Goal: Task Accomplishment & Management: Use online tool/utility

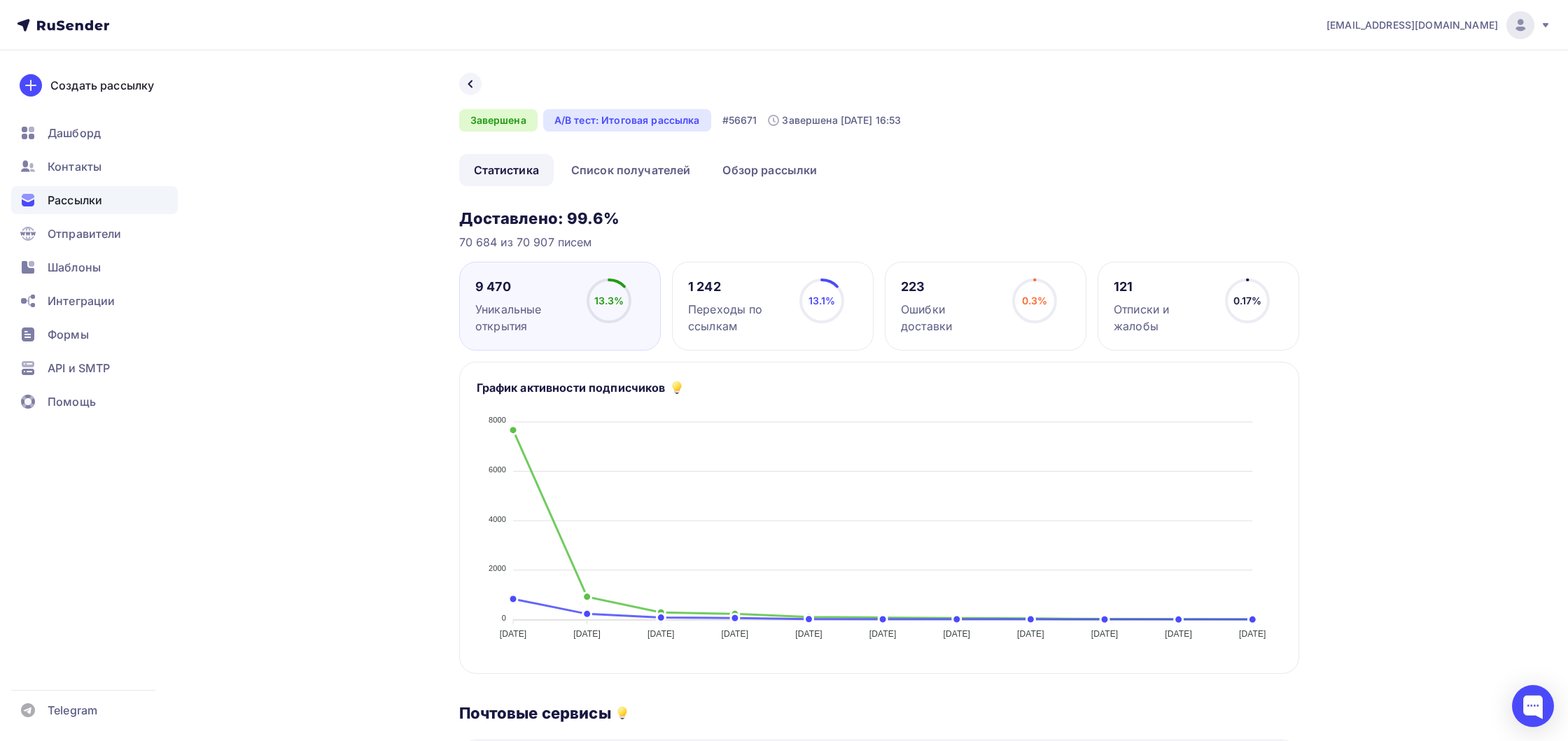
scroll to position [596, 0]
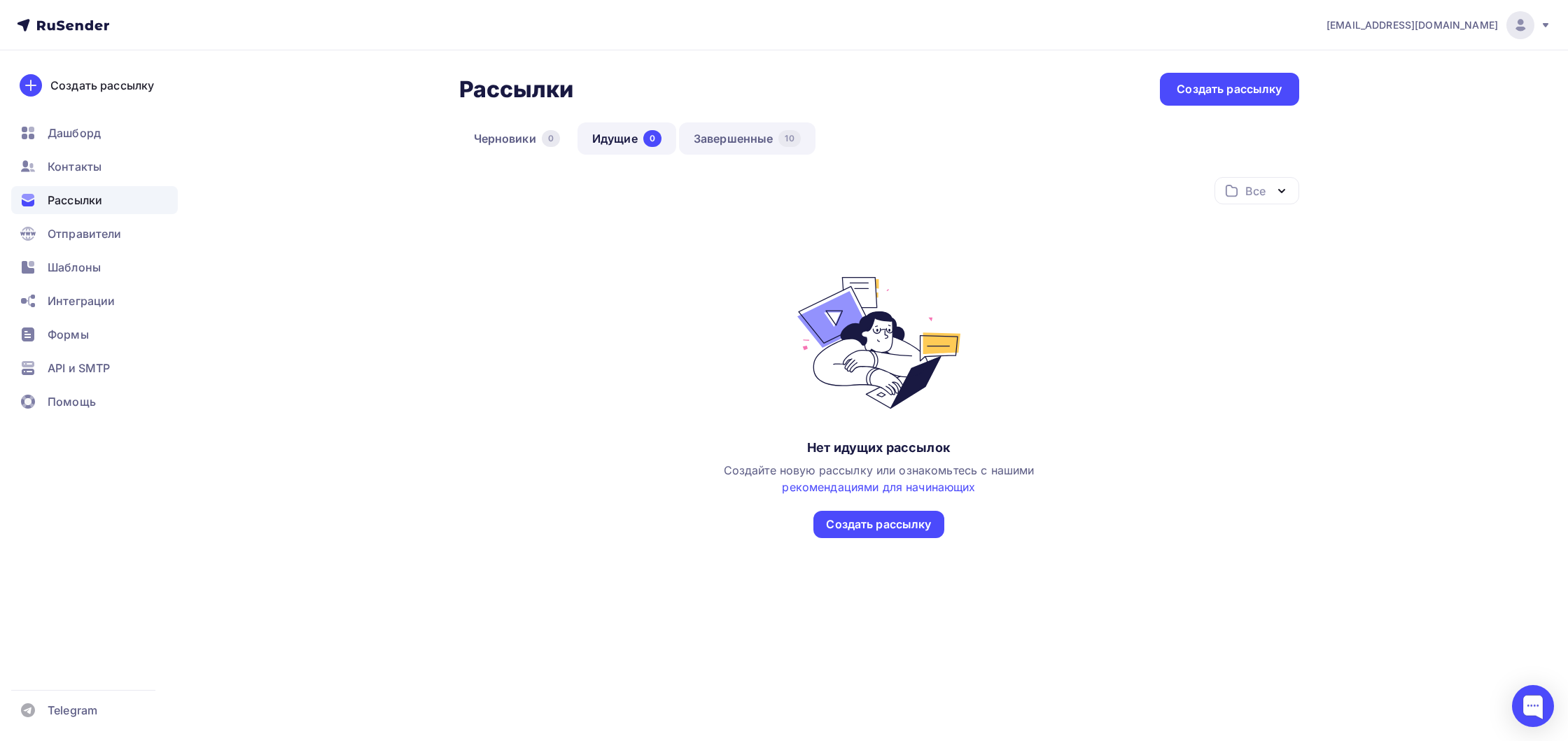
click at [742, 138] on link "Завершенные 10" at bounding box center [747, 138] width 136 height 32
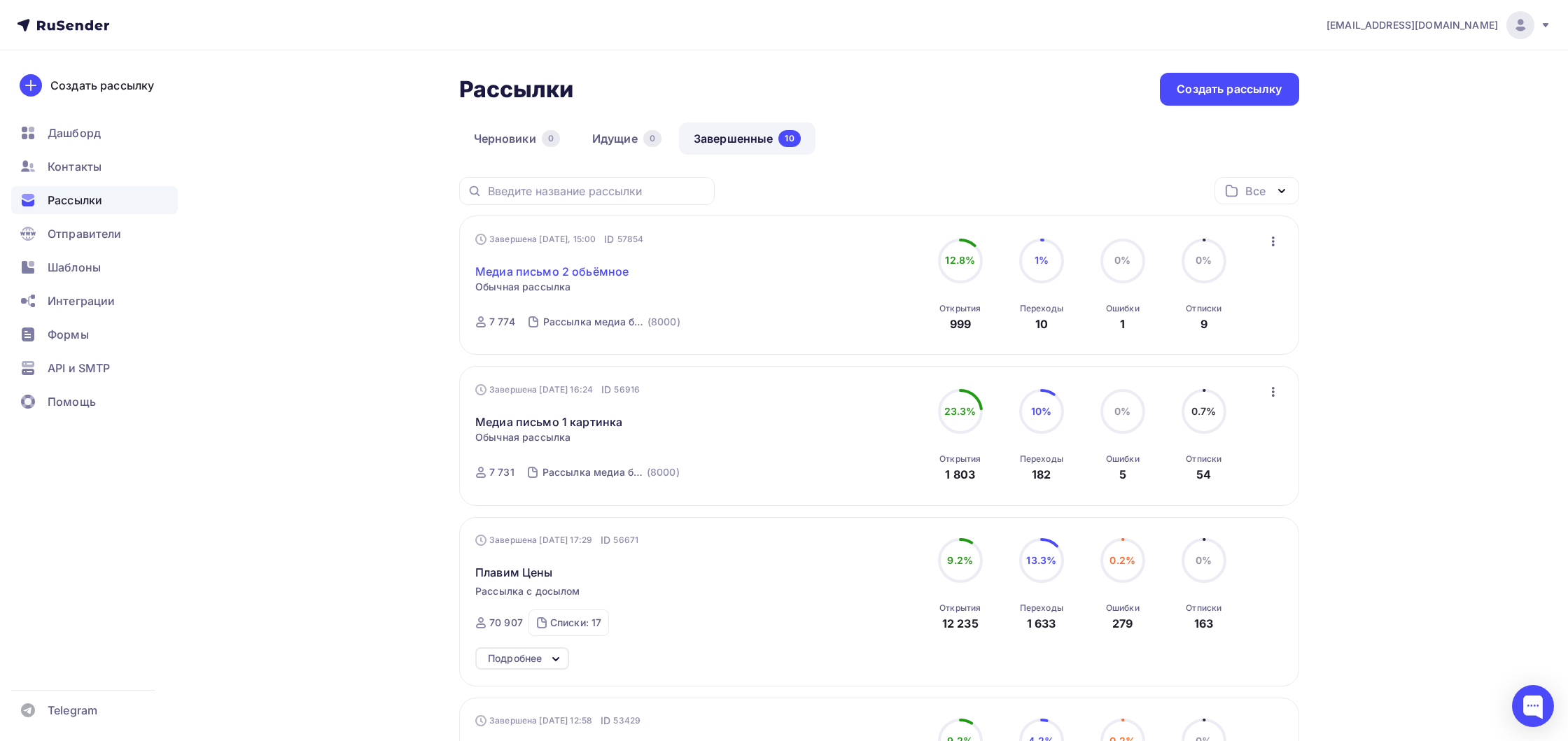
click at [513, 267] on link "Медиа письмо 2 обьёмное" at bounding box center [552, 271] width 154 height 16
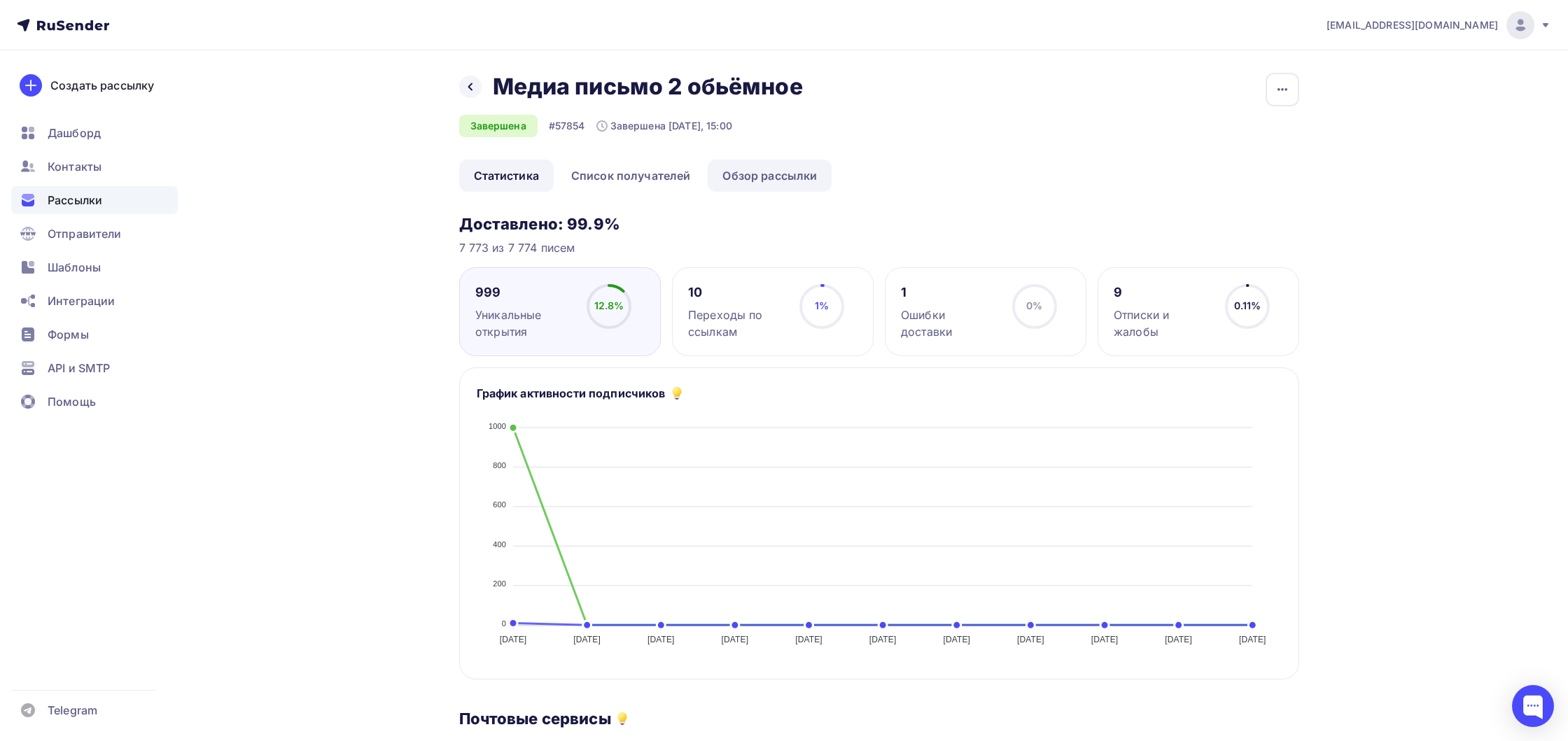
click at [733, 172] on link "Обзор рассылки" at bounding box center [769, 175] width 124 height 32
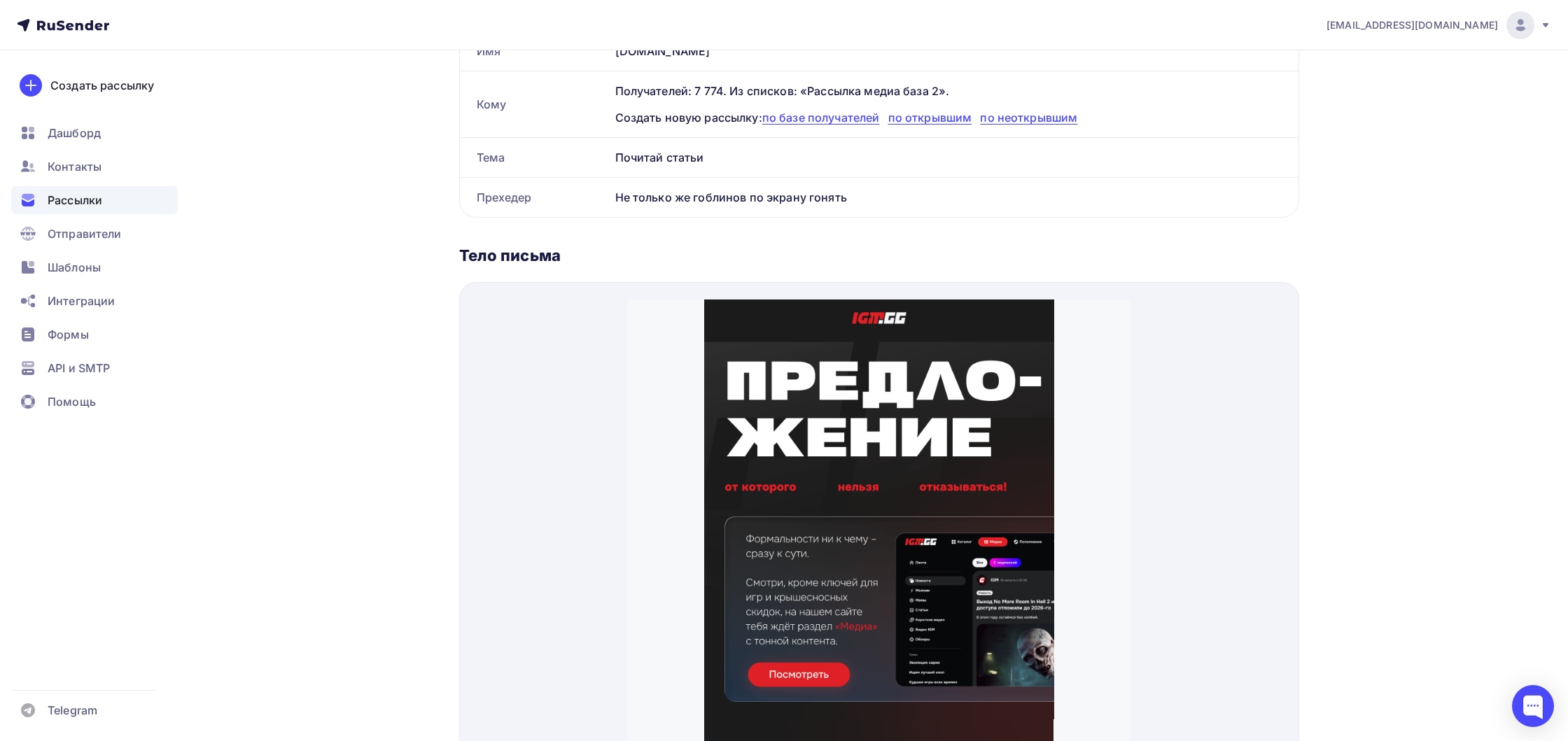
scroll to position [286, 0]
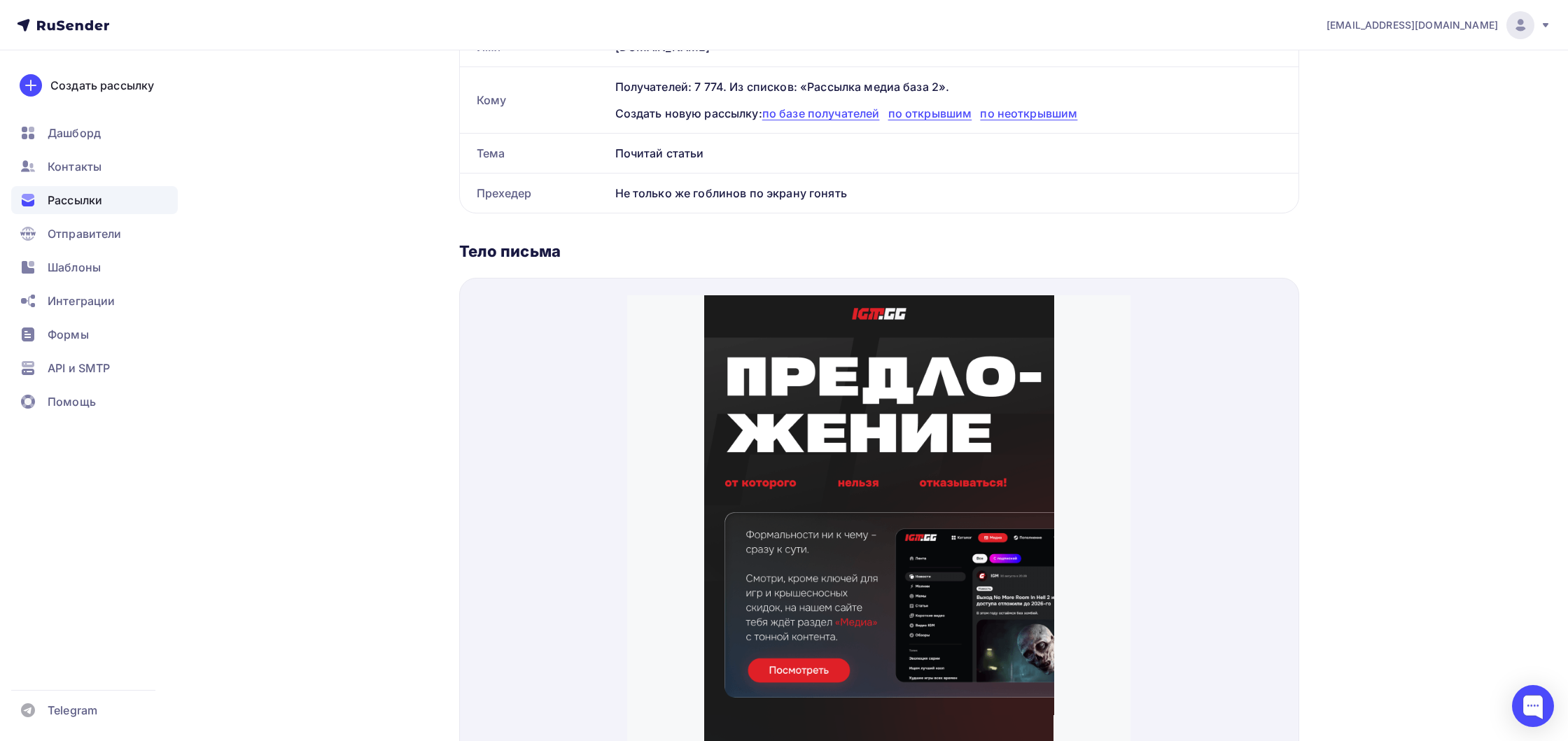
click at [61, 198] on span "Рассылки" at bounding box center [75, 200] width 55 height 16
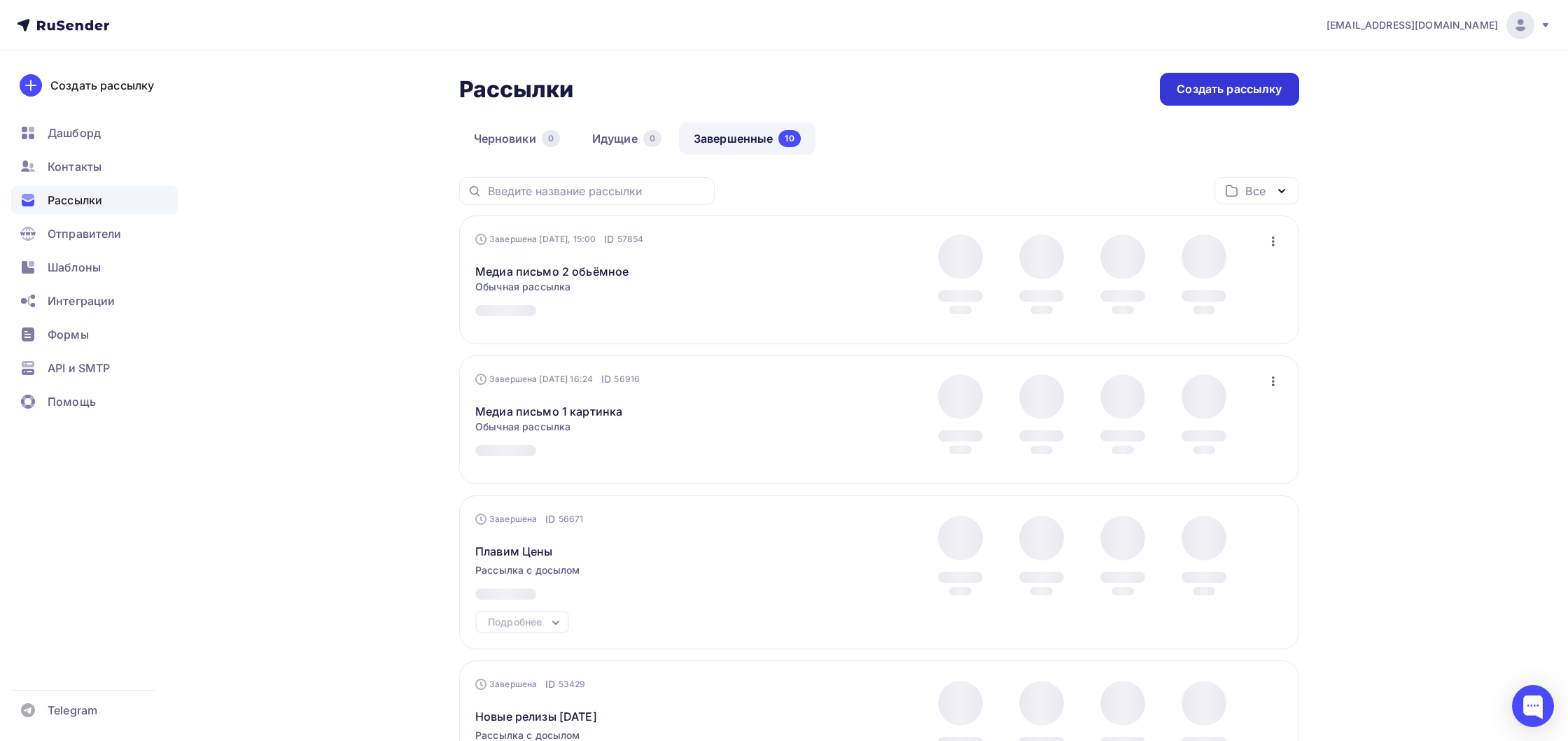
click at [1188, 89] on div "Создать рассылку" at bounding box center [1229, 88] width 105 height 16
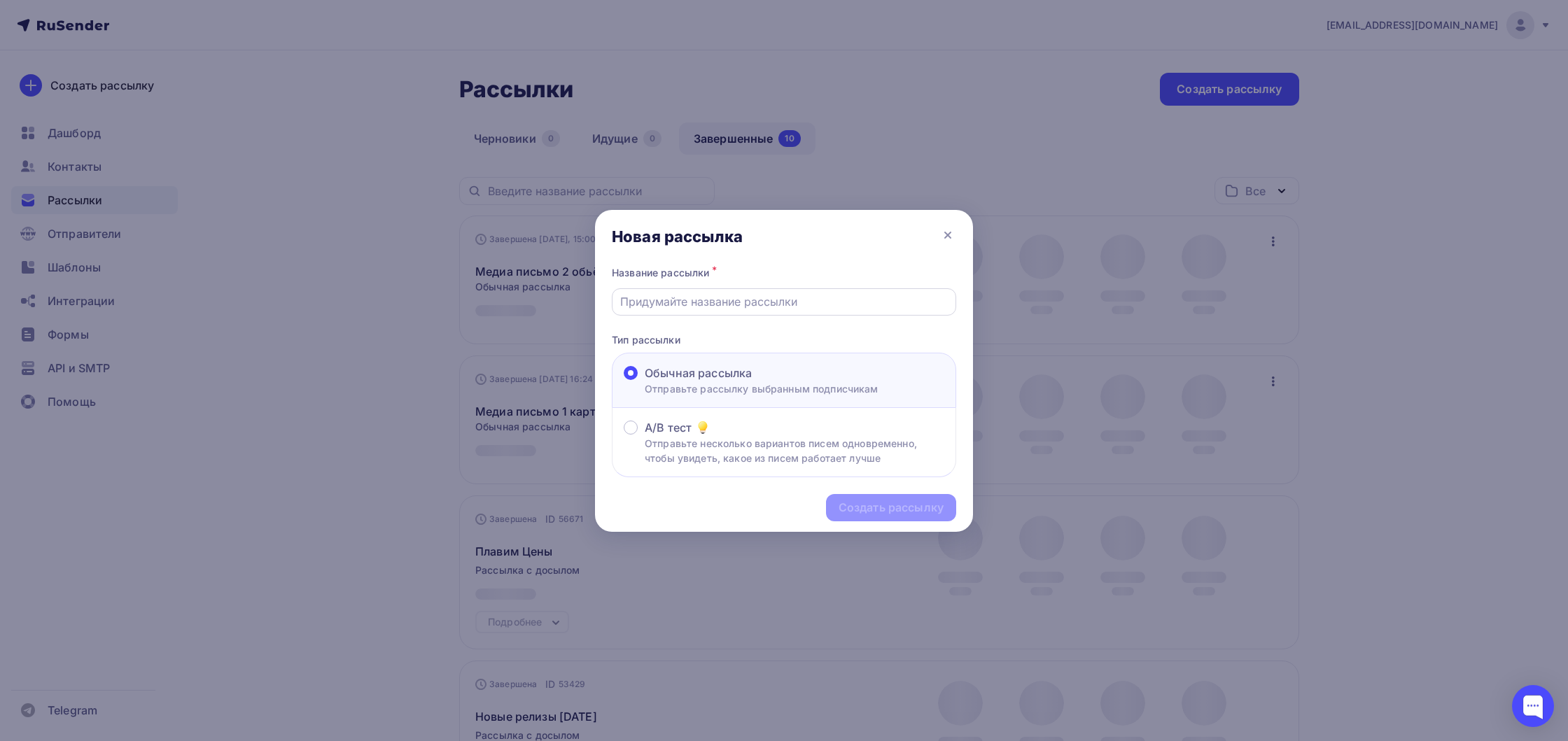
click at [763, 305] on input "text" at bounding box center [784, 302] width 328 height 16
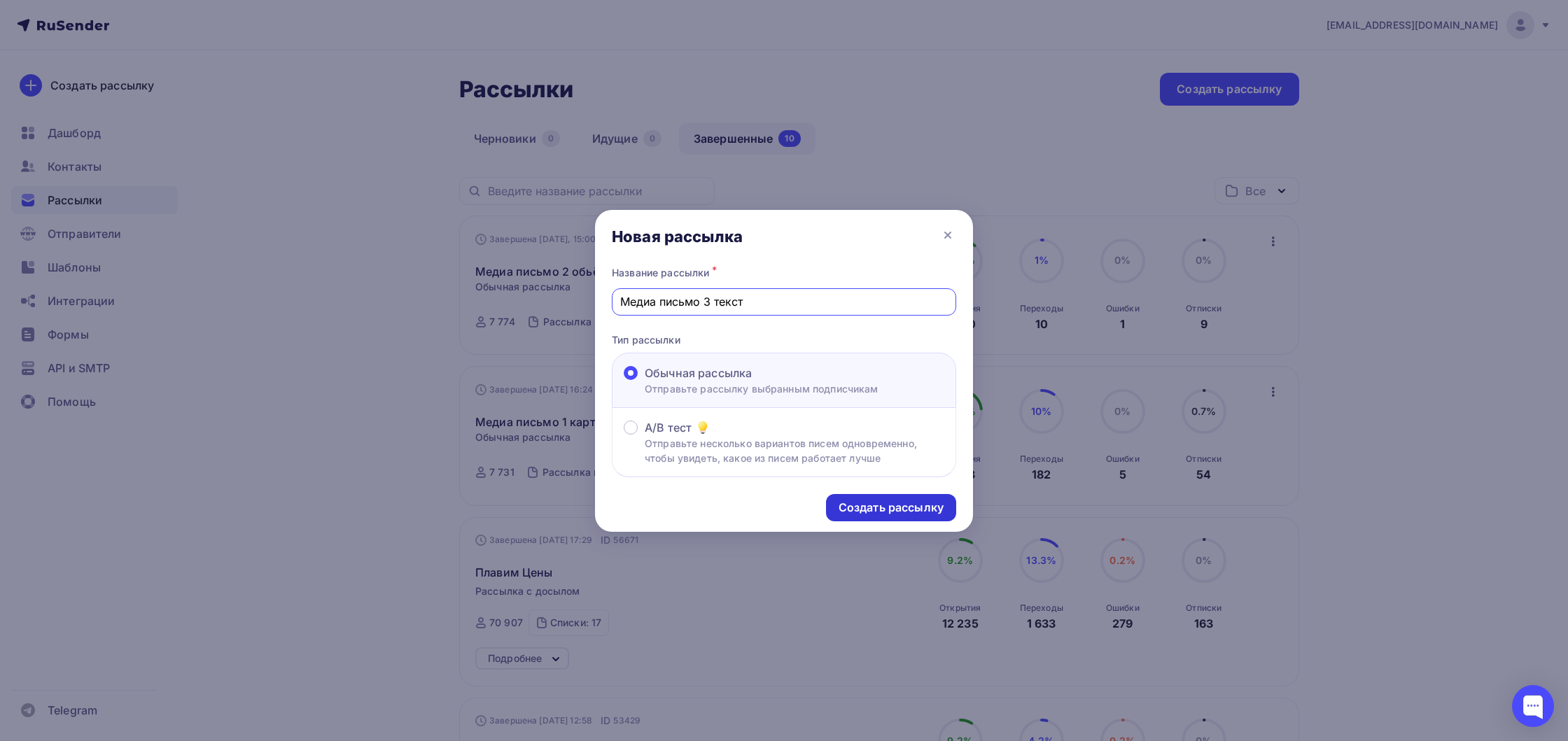
type input "Медиа письмо 3 текст"
click at [915, 516] on div "Создать рассылку" at bounding box center [891, 507] width 105 height 16
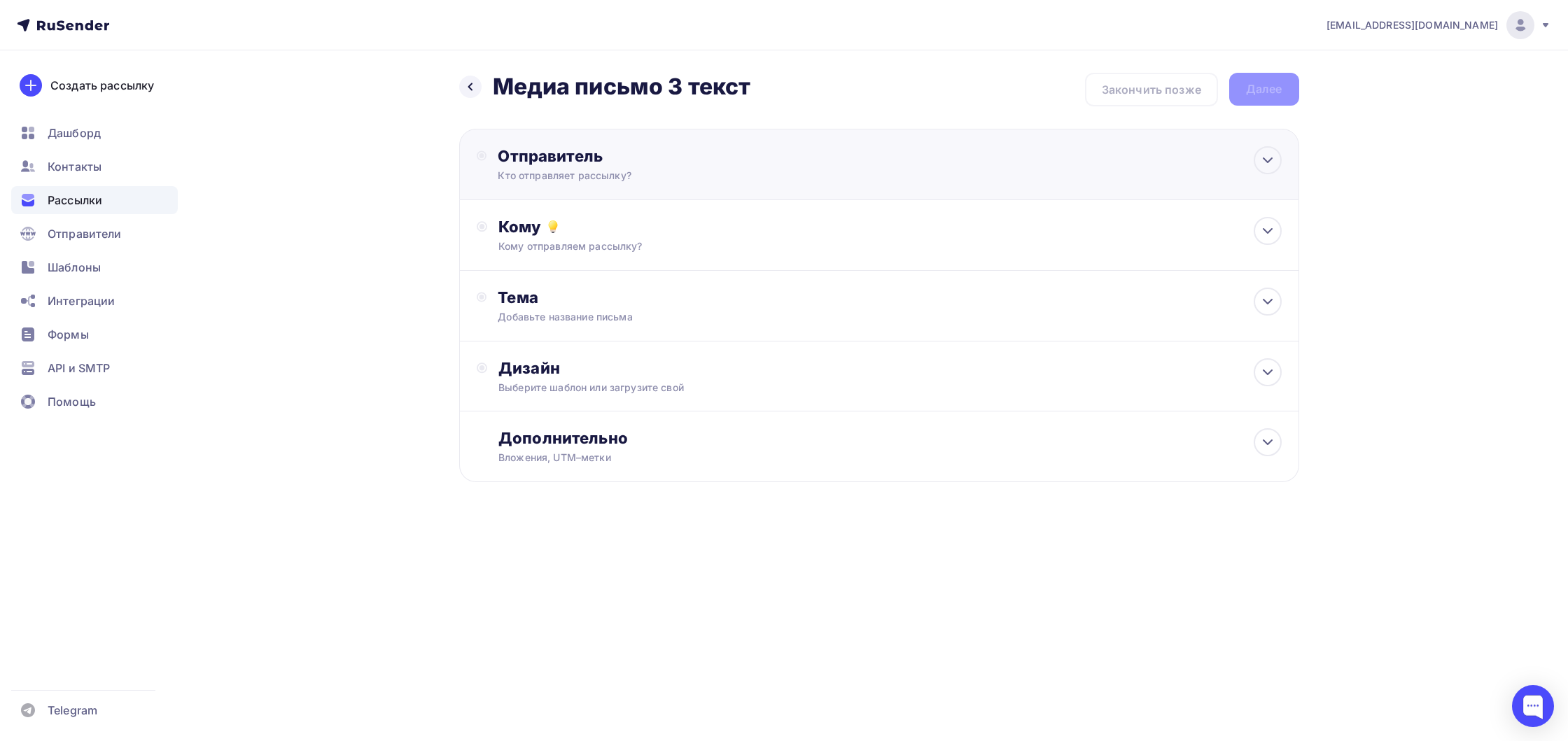
click at [644, 184] on div "Отправитель Кто отправляет рассылку? Email * qpin@igm.gg todd@igm.gg qpin@igm.g…" at bounding box center [879, 164] width 840 height 71
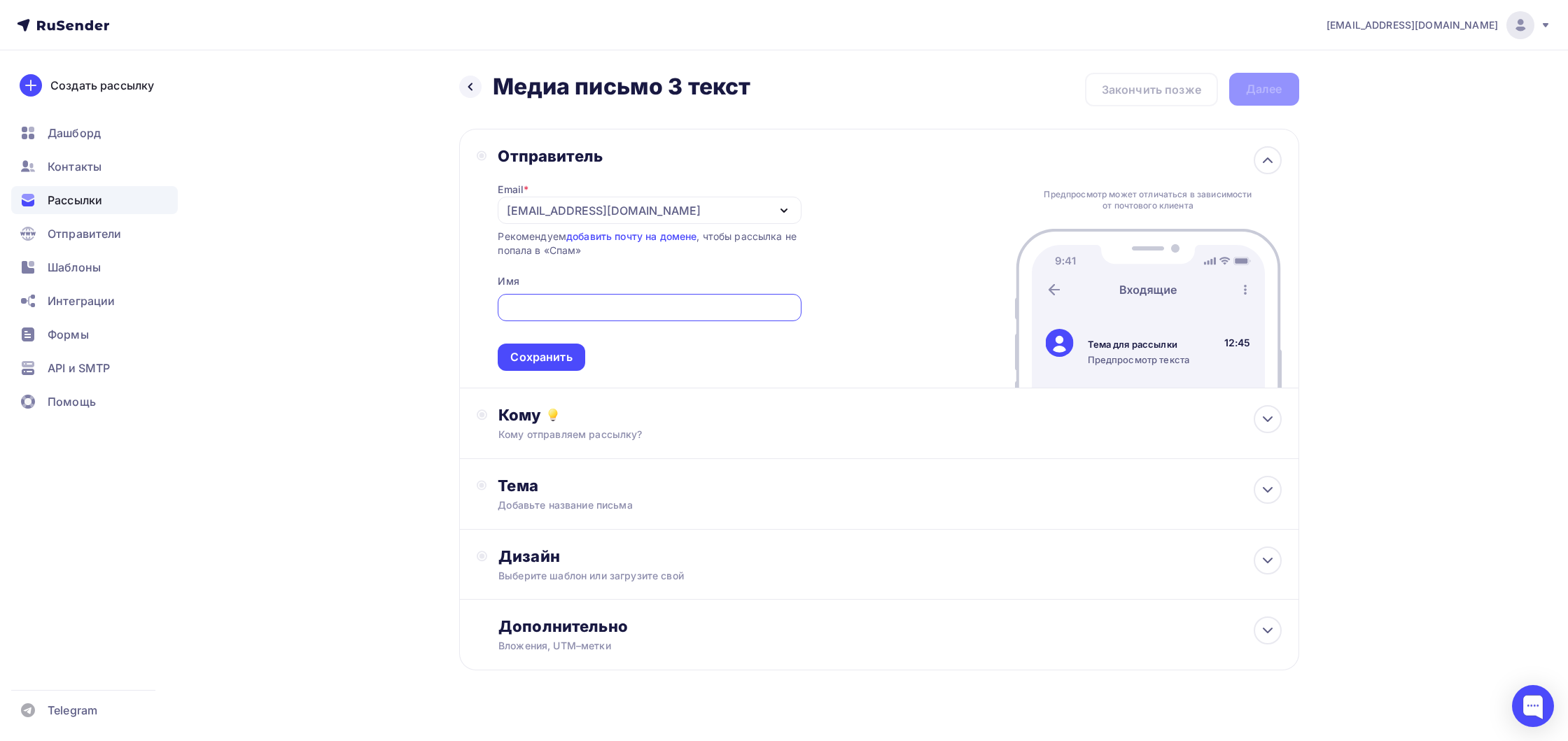
click at [581, 219] on div "[EMAIL_ADDRESS][DOMAIN_NAME]" at bounding box center [649, 210] width 303 height 27
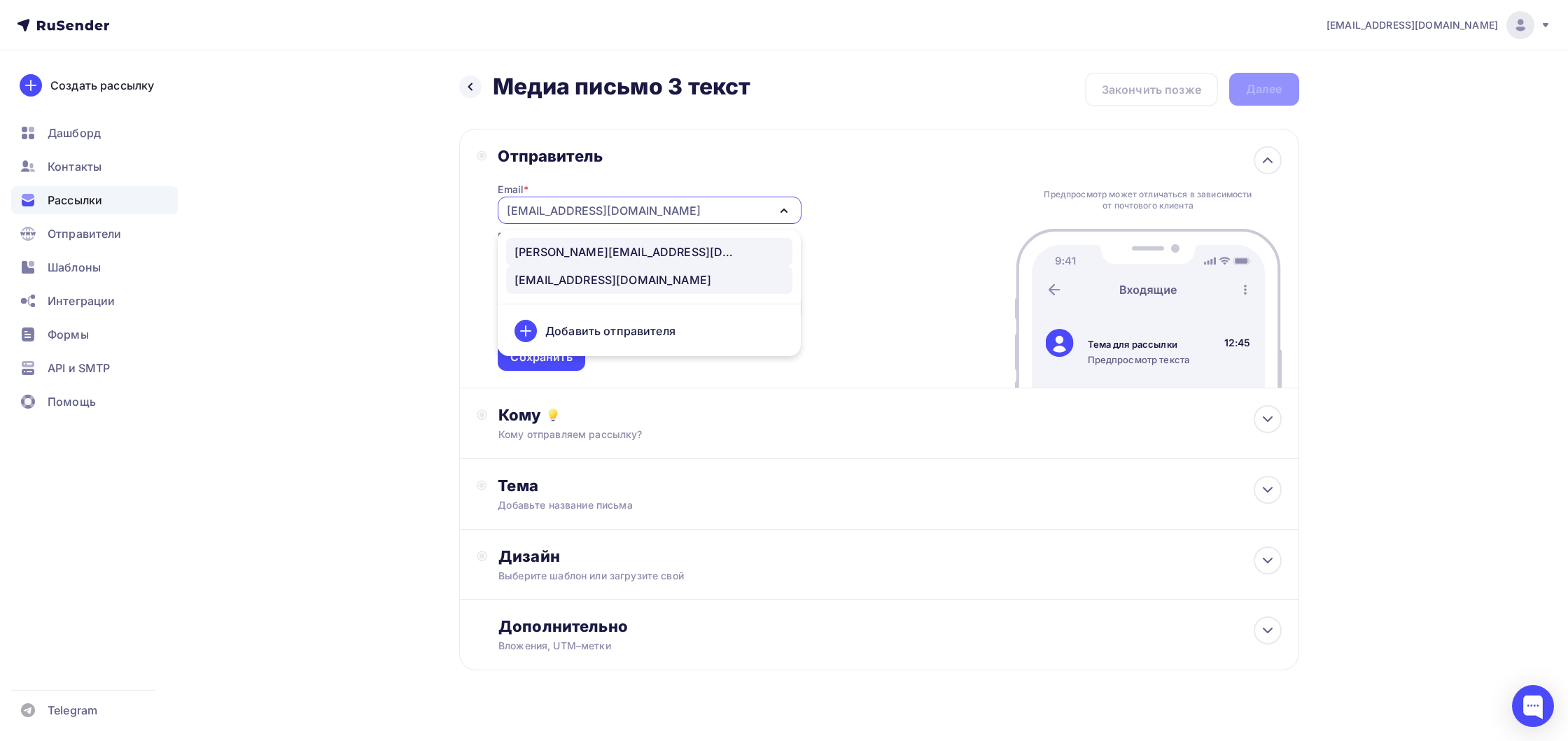
click at [569, 251] on div "todd@igm.gg" at bounding box center [626, 251] width 224 height 16
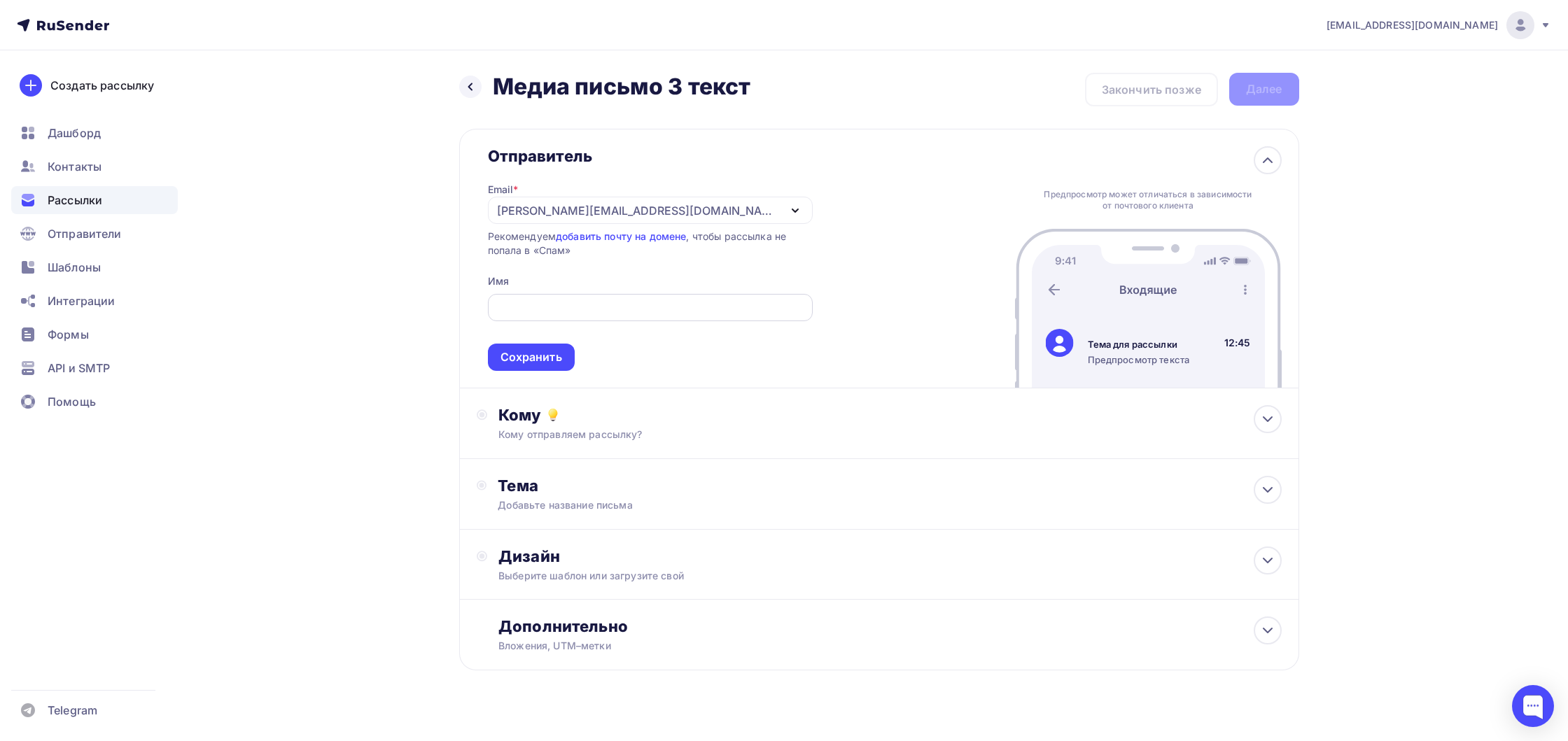
click at [565, 299] on div at bounding box center [650, 308] width 325 height 27
click at [566, 306] on input "text" at bounding box center [650, 308] width 309 height 16
type input "Ш"
type input "IGM.GG"
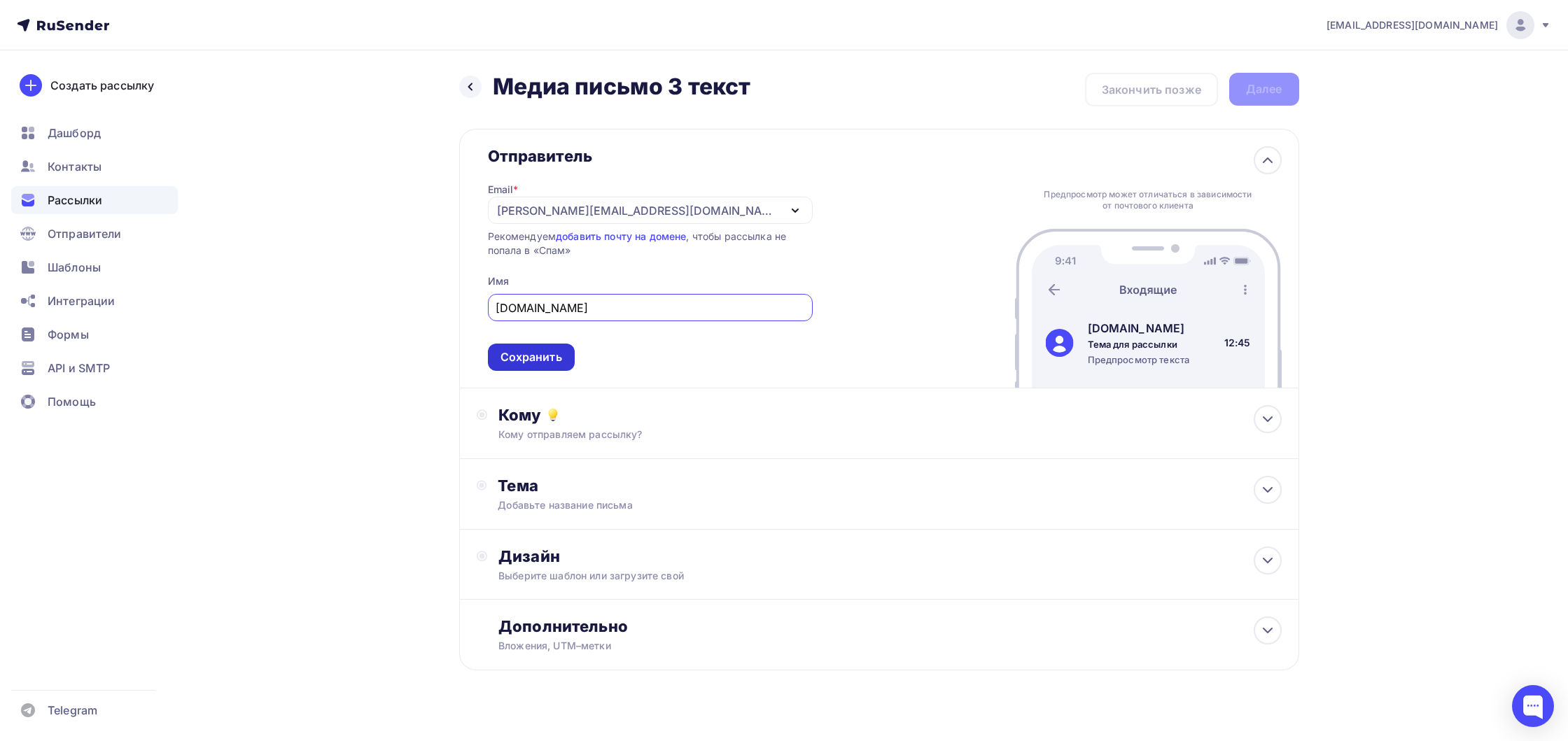
click at [552, 356] on div "Сохранить" at bounding box center [531, 356] width 61 height 16
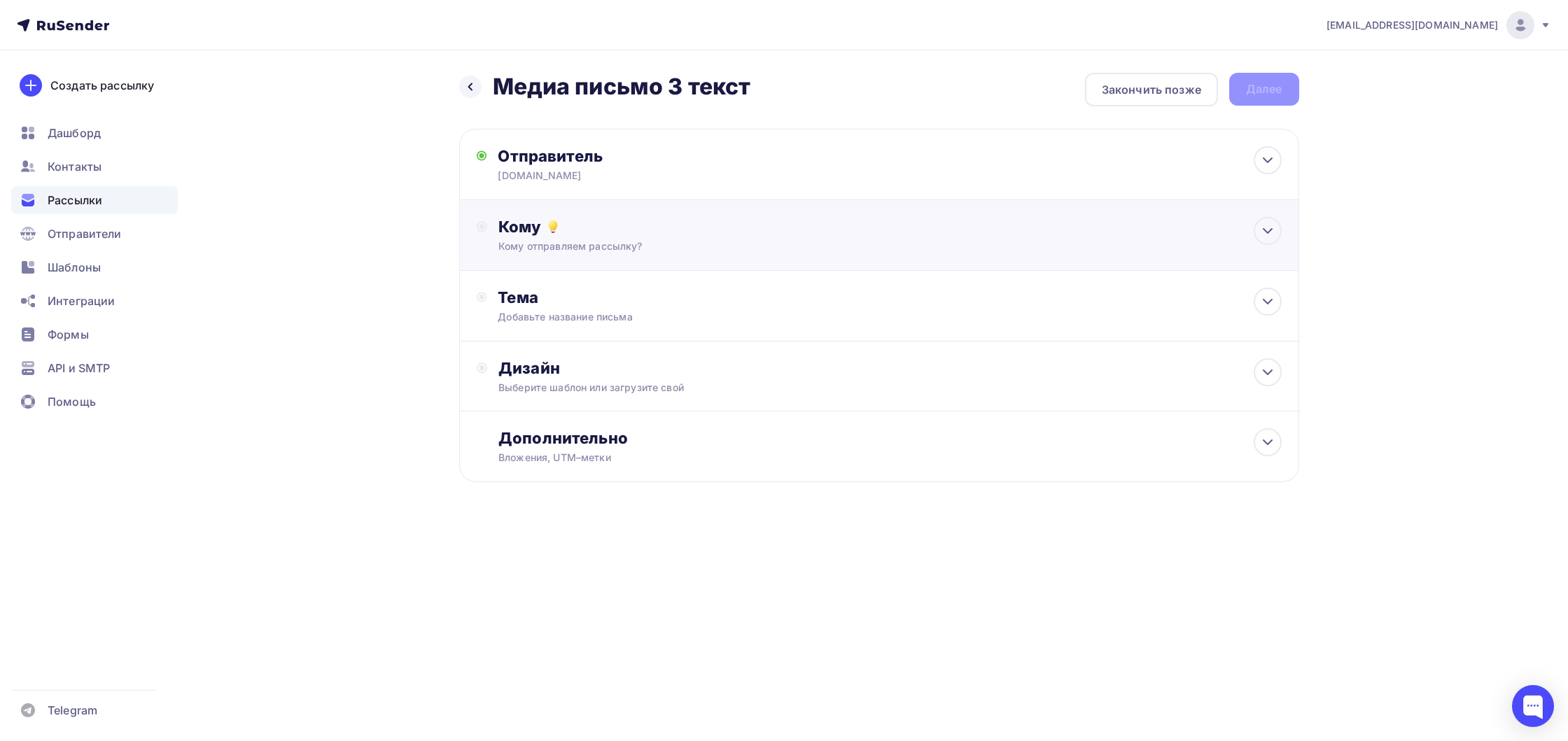
click at [614, 256] on div "Кому Кому отправляем рассылку? Списки получателей Выберите список Все списки id…" at bounding box center [879, 235] width 840 height 70
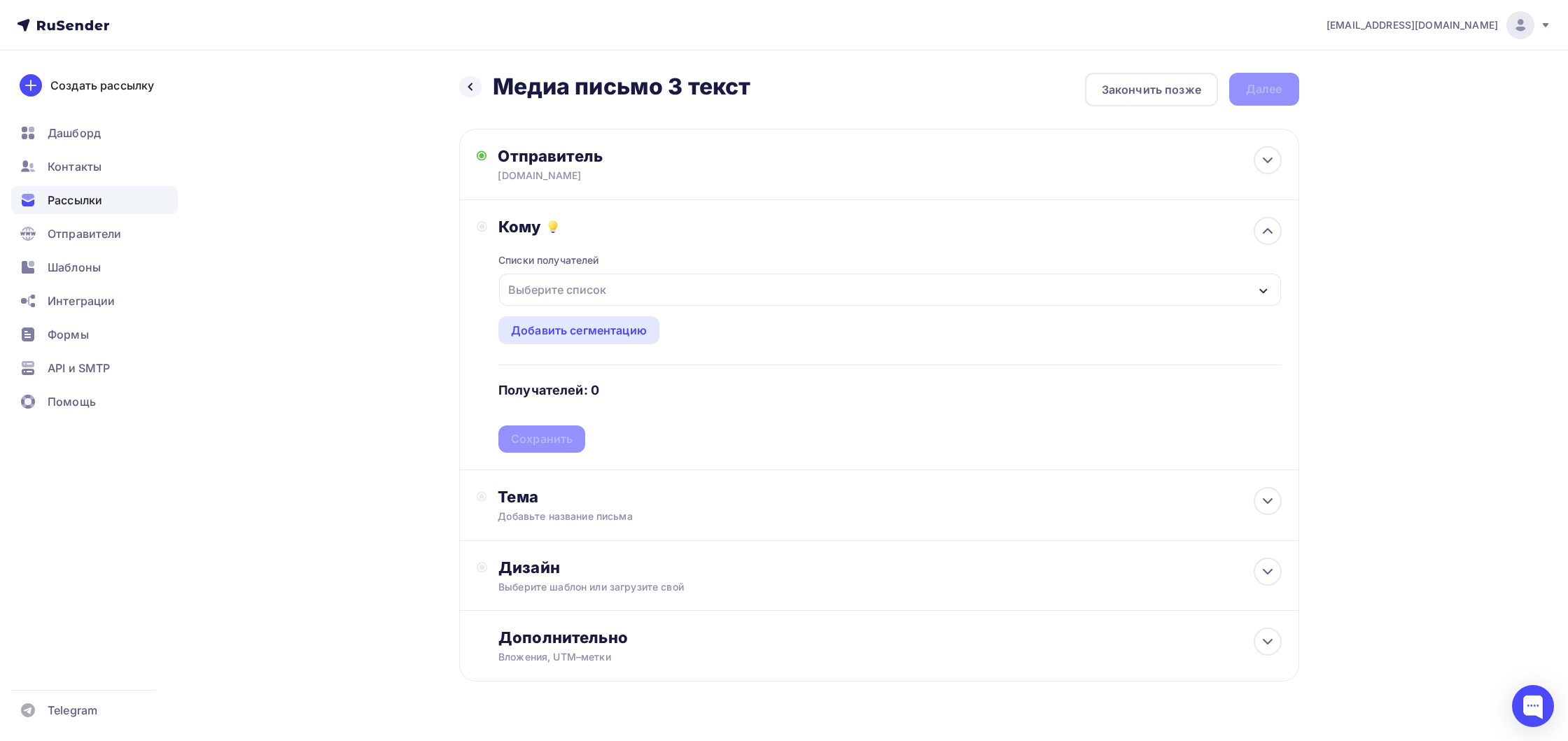
click at [616, 296] on div "Выберите список" at bounding box center [889, 289] width 781 height 32
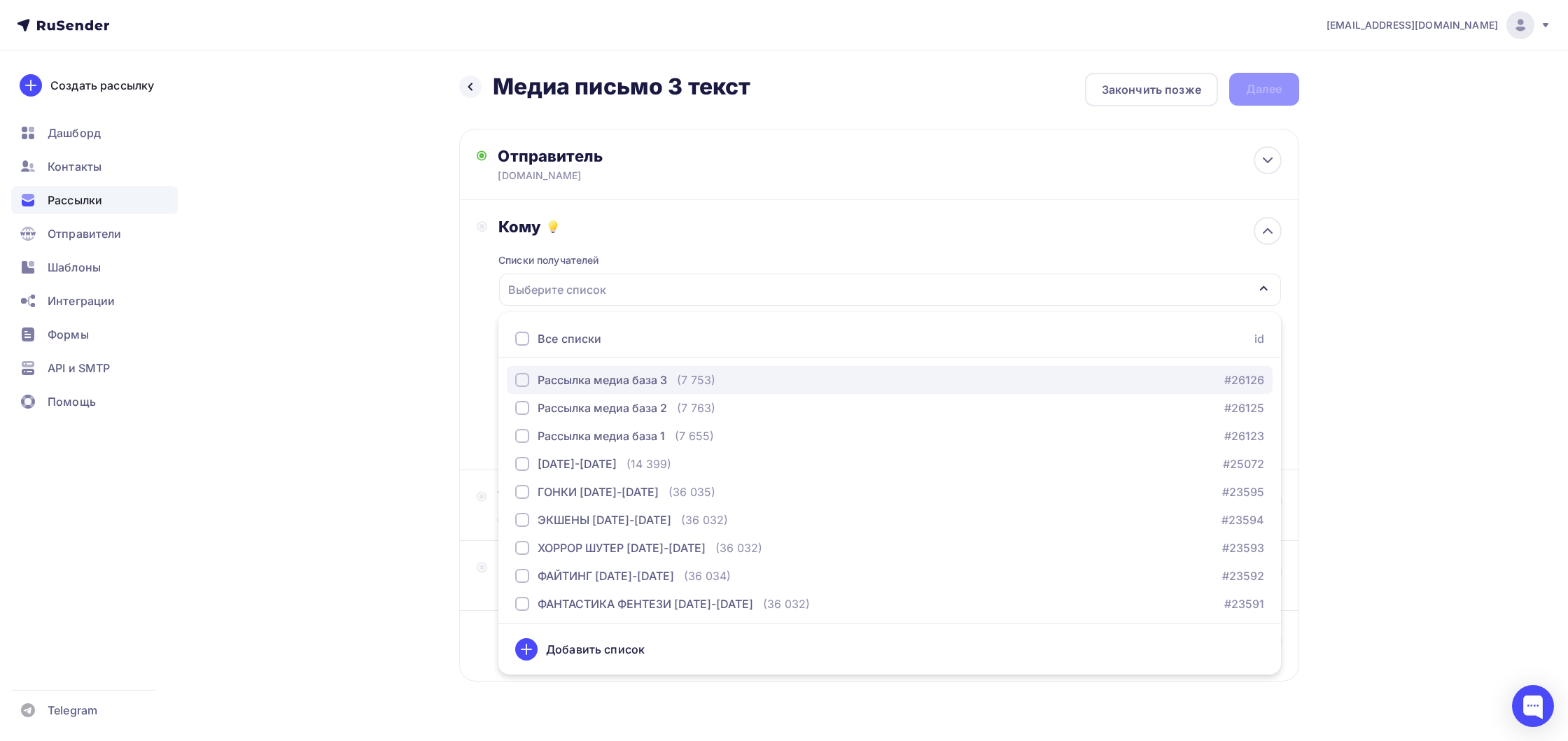
click at [591, 374] on div "Рассылка медиа база 3" at bounding box center [602, 379] width 130 height 16
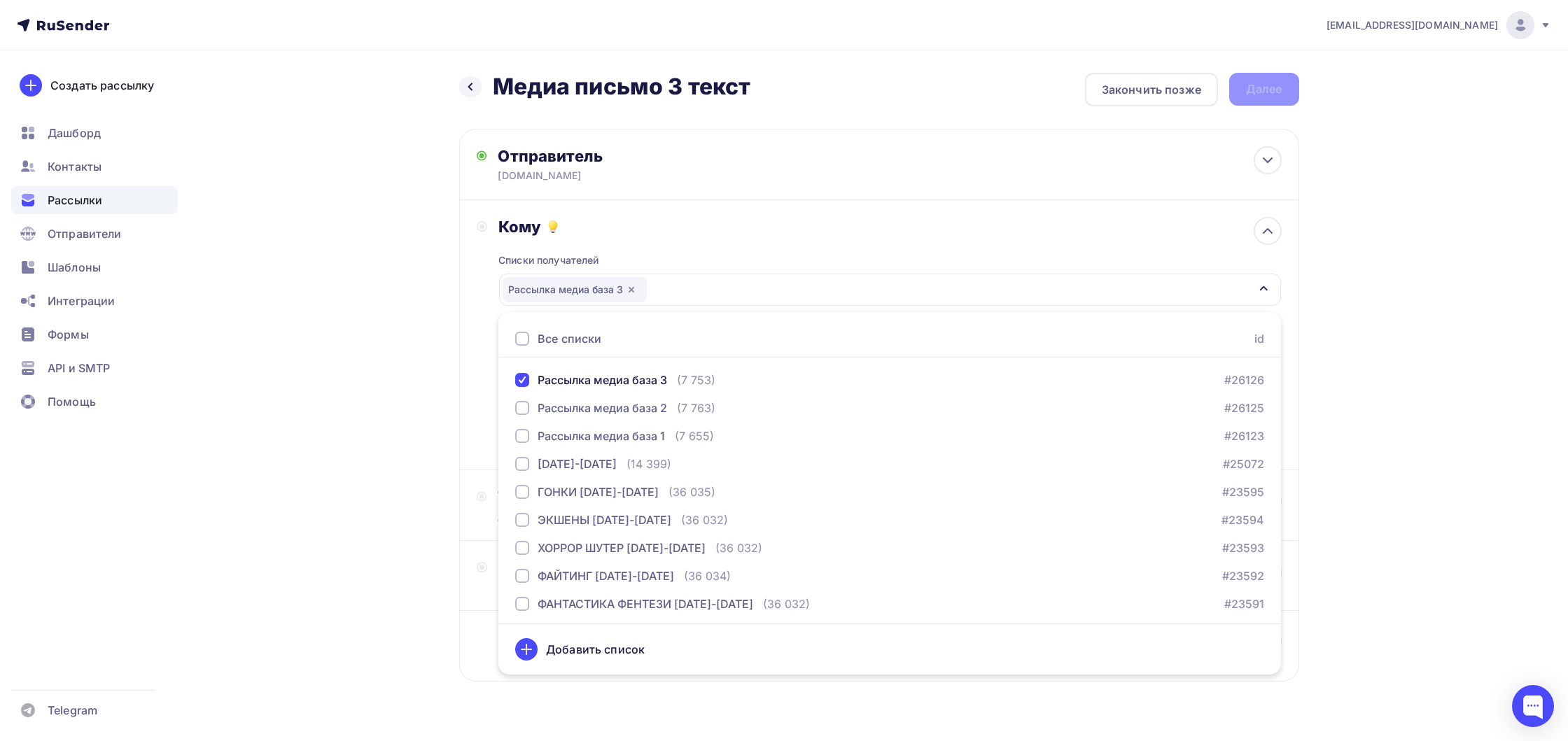
click at [329, 344] on div "Назад Медиа письмо 3 текст Медиа письмо 3 текст Закончить позже Далее Отправите…" at bounding box center [784, 411] width 1147 height 722
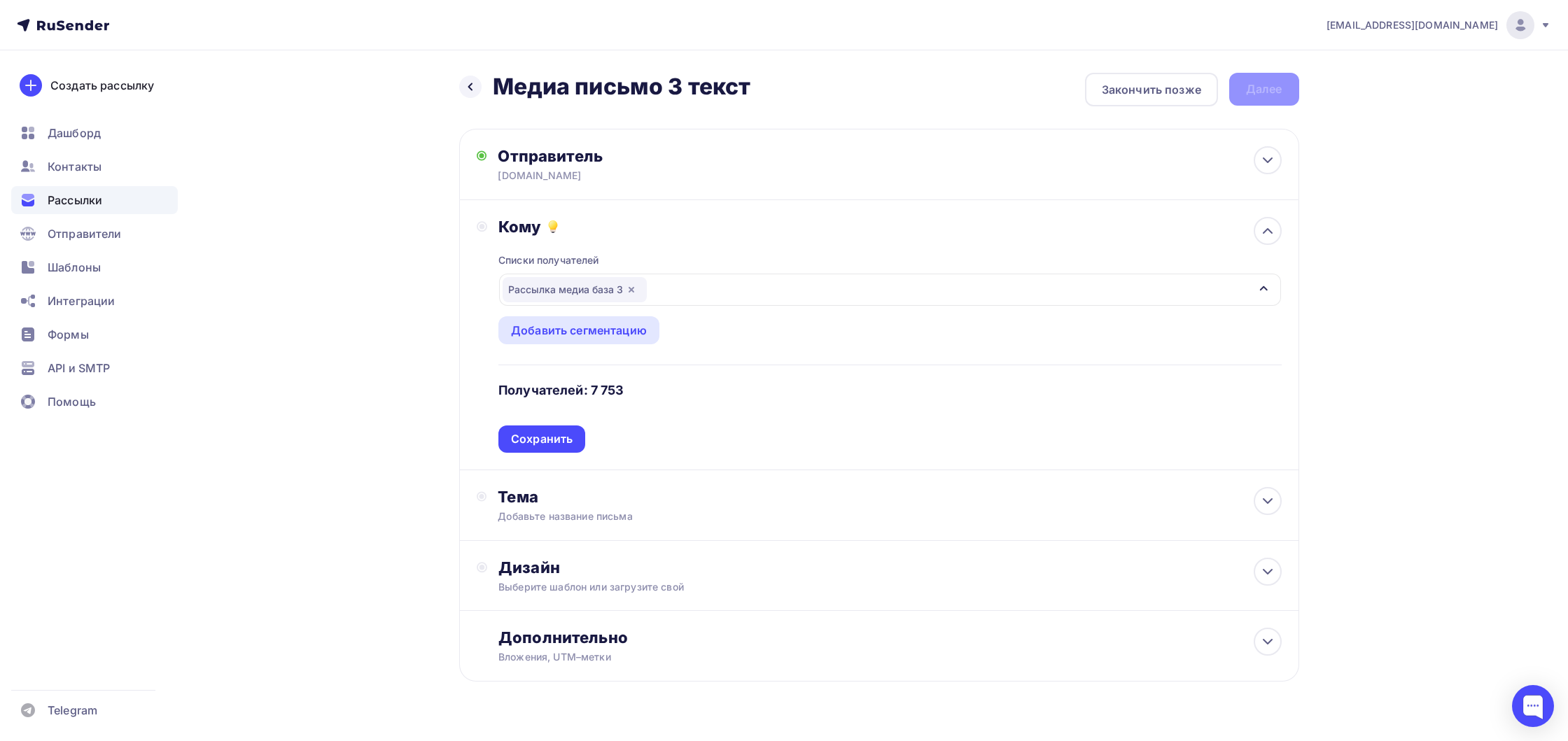
click at [524, 440] on div "Сохранить" at bounding box center [541, 439] width 61 height 16
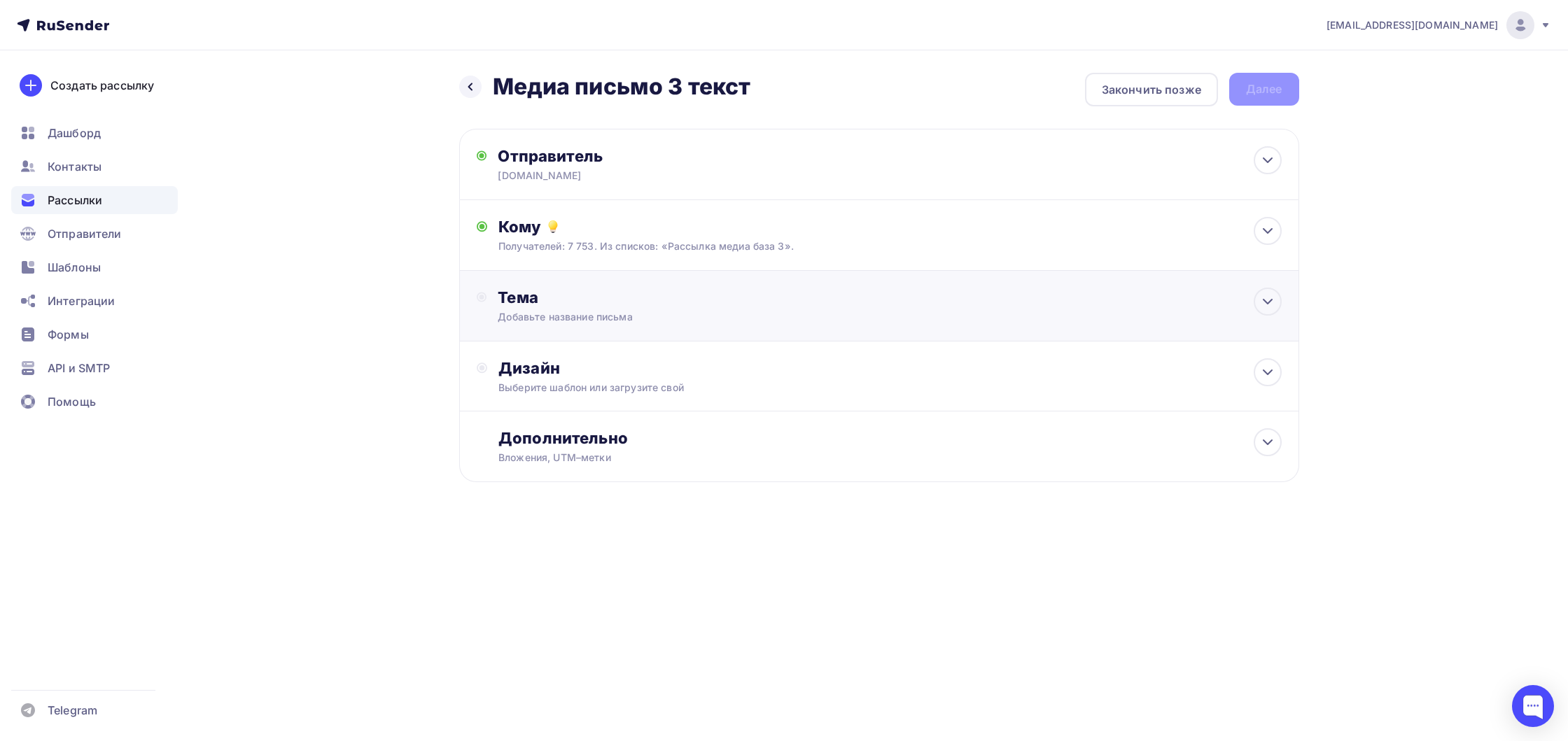
click at [586, 316] on div "Добавьте название письма" at bounding box center [622, 317] width 249 height 14
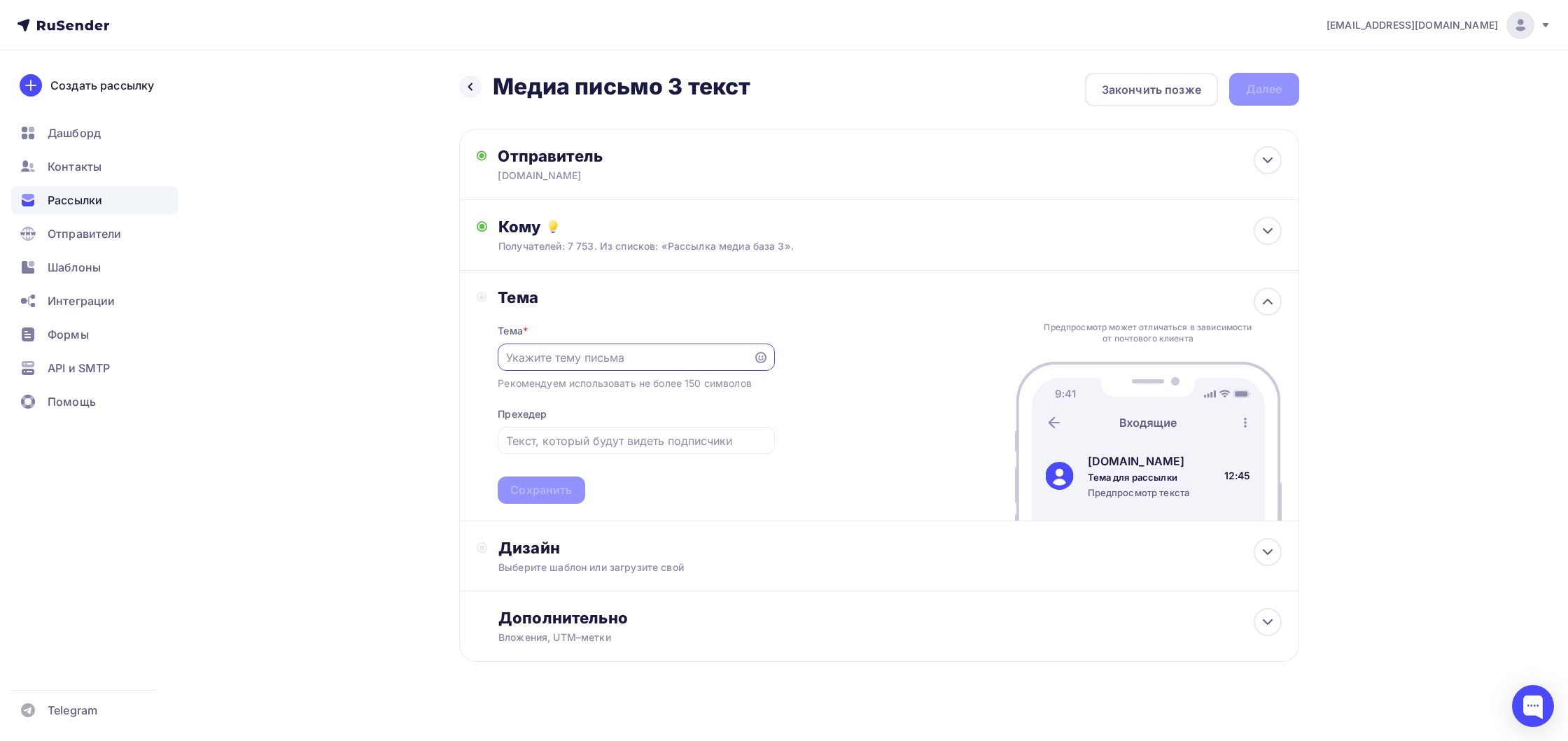
paste input "Лучшее письмо в жизни!"
type input "Лучшее письмо в жизни!"
click at [573, 448] on input "text" at bounding box center [636, 441] width 261 height 16
paste input "Открой и увидишь…"
type input "Открой и увидишь…"
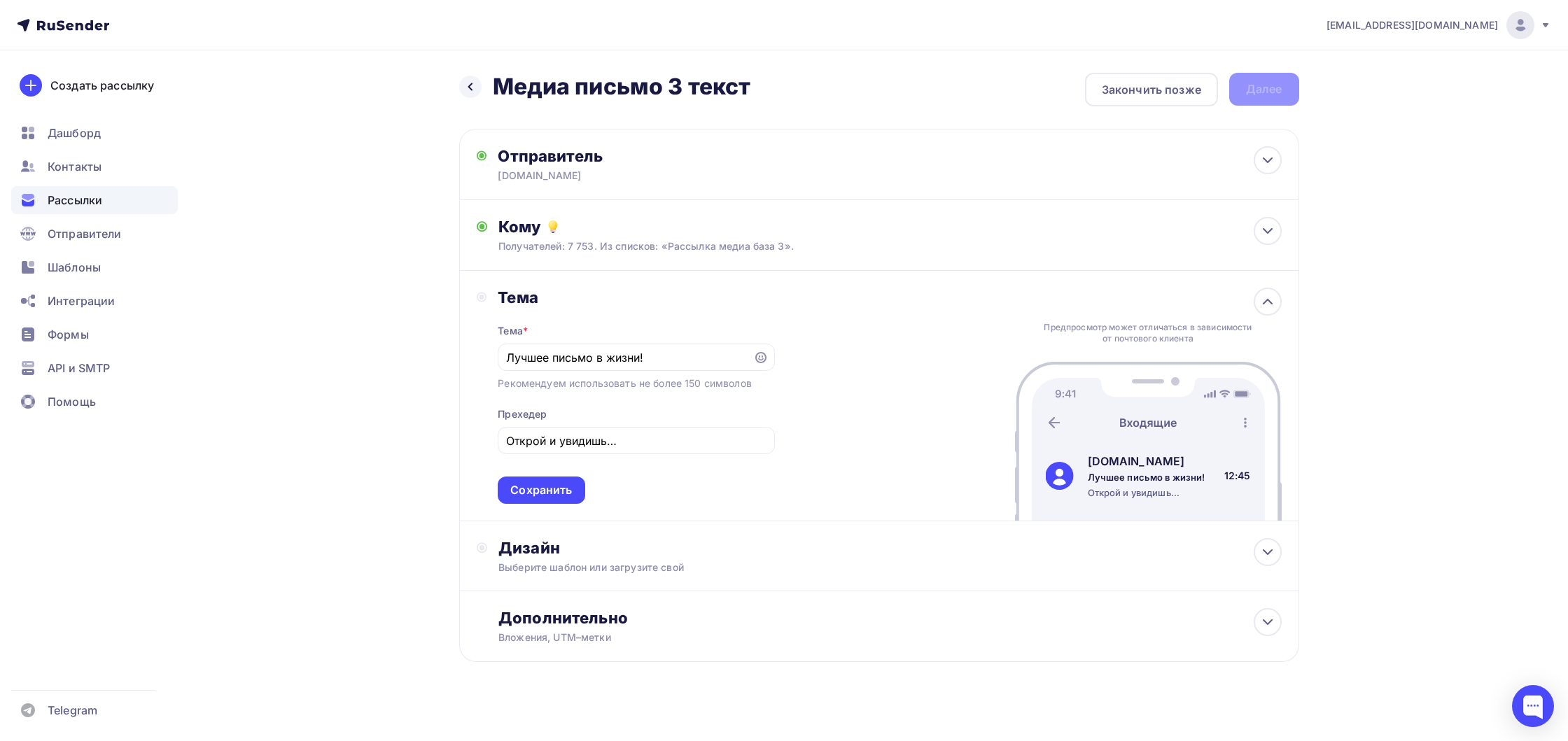
click at [432, 439] on div "Назад Медиа письмо 3 текст Медиа письмо 3 текст Закончить позже Далее Отправите…" at bounding box center [784, 400] width 1147 height 701
click at [519, 489] on div "Сохранить" at bounding box center [541, 490] width 61 height 16
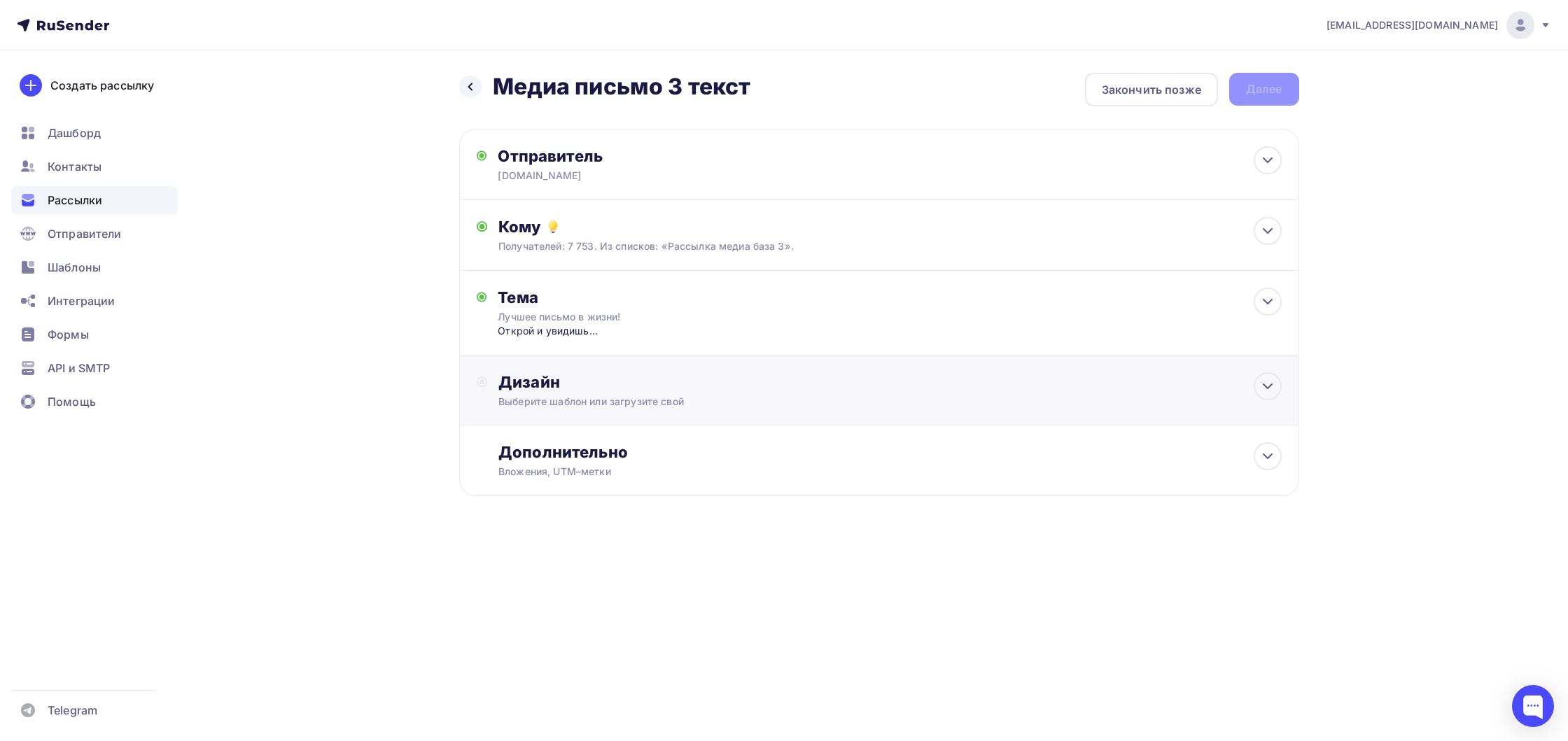
click at [616, 388] on div "Дизайн" at bounding box center [890, 382] width 783 height 19
click at [576, 433] on div "Выбрать шаблон" at bounding box center [559, 439] width 97 height 16
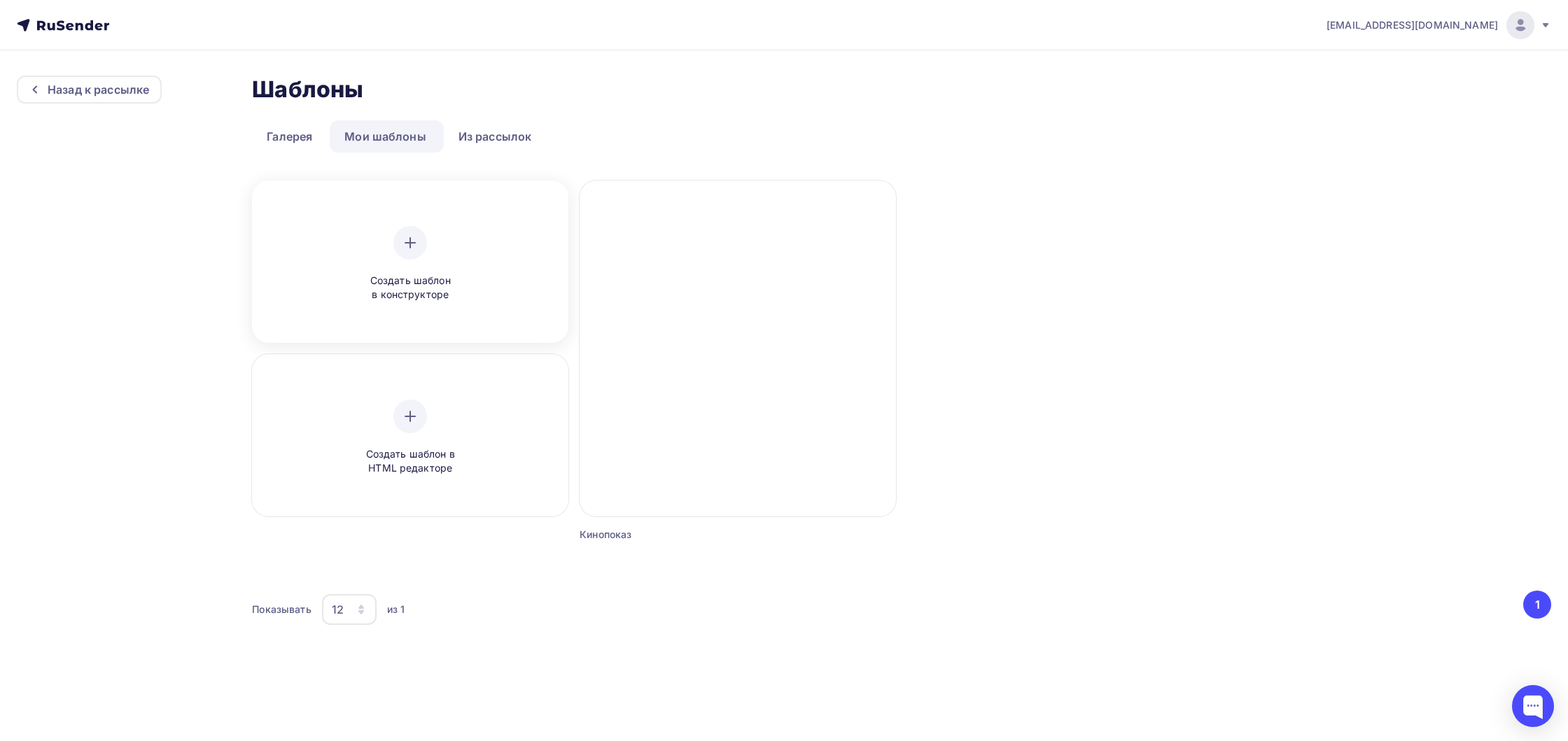
click at [451, 308] on div "Создать шаблон в конструкторе" at bounding box center [410, 263] width 306 height 156
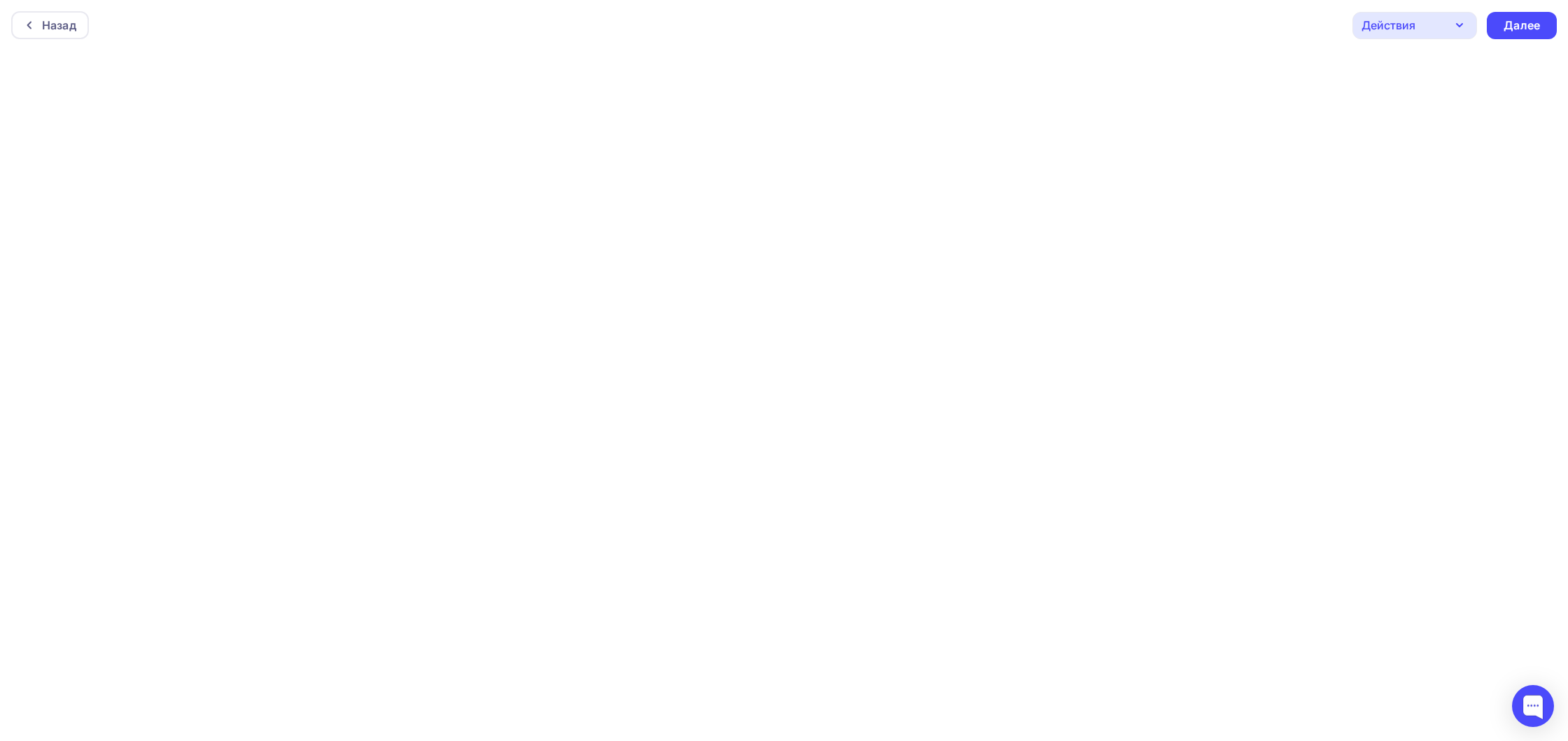
scroll to position [1, 0]
click at [1451, 28] on icon "button" at bounding box center [1459, 24] width 16 height 16
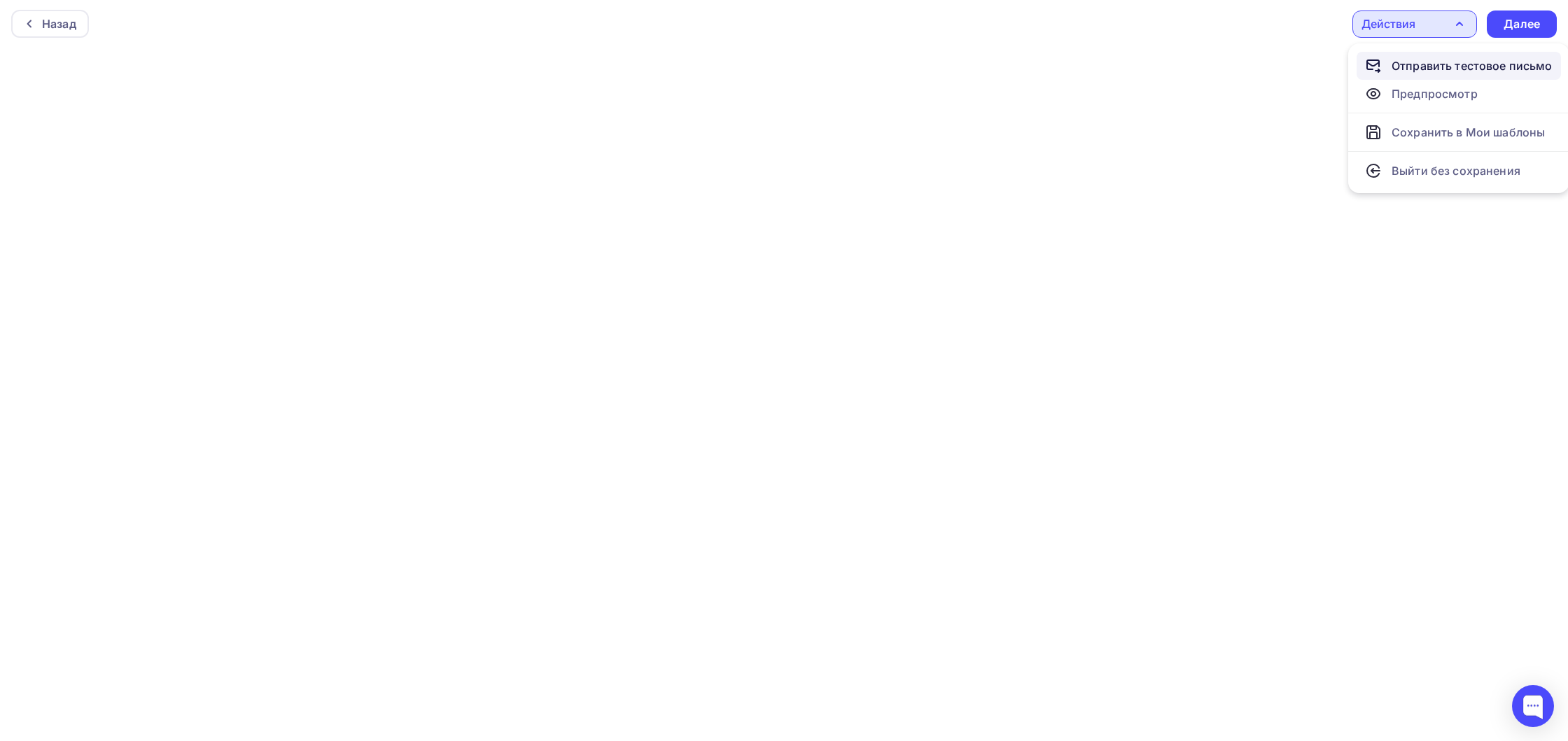
click at [1408, 70] on div "Отправить тестовое письмо" at bounding box center [1471, 66] width 161 height 16
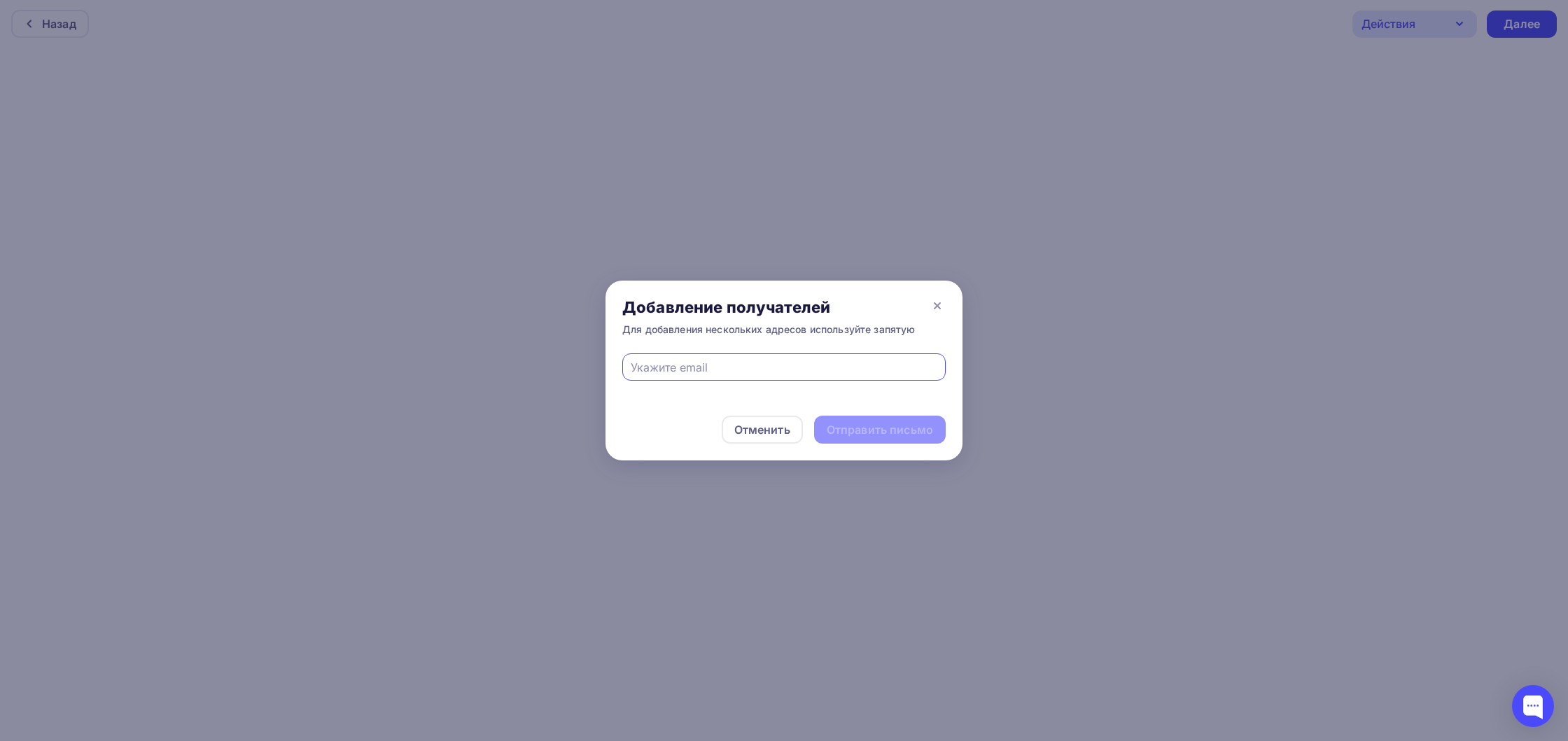
click at [735, 375] on input "text" at bounding box center [784, 367] width 307 height 16
type input "sonin@igm.gg"
click at [842, 427] on div "Отправить письмо" at bounding box center [880, 430] width 106 height 16
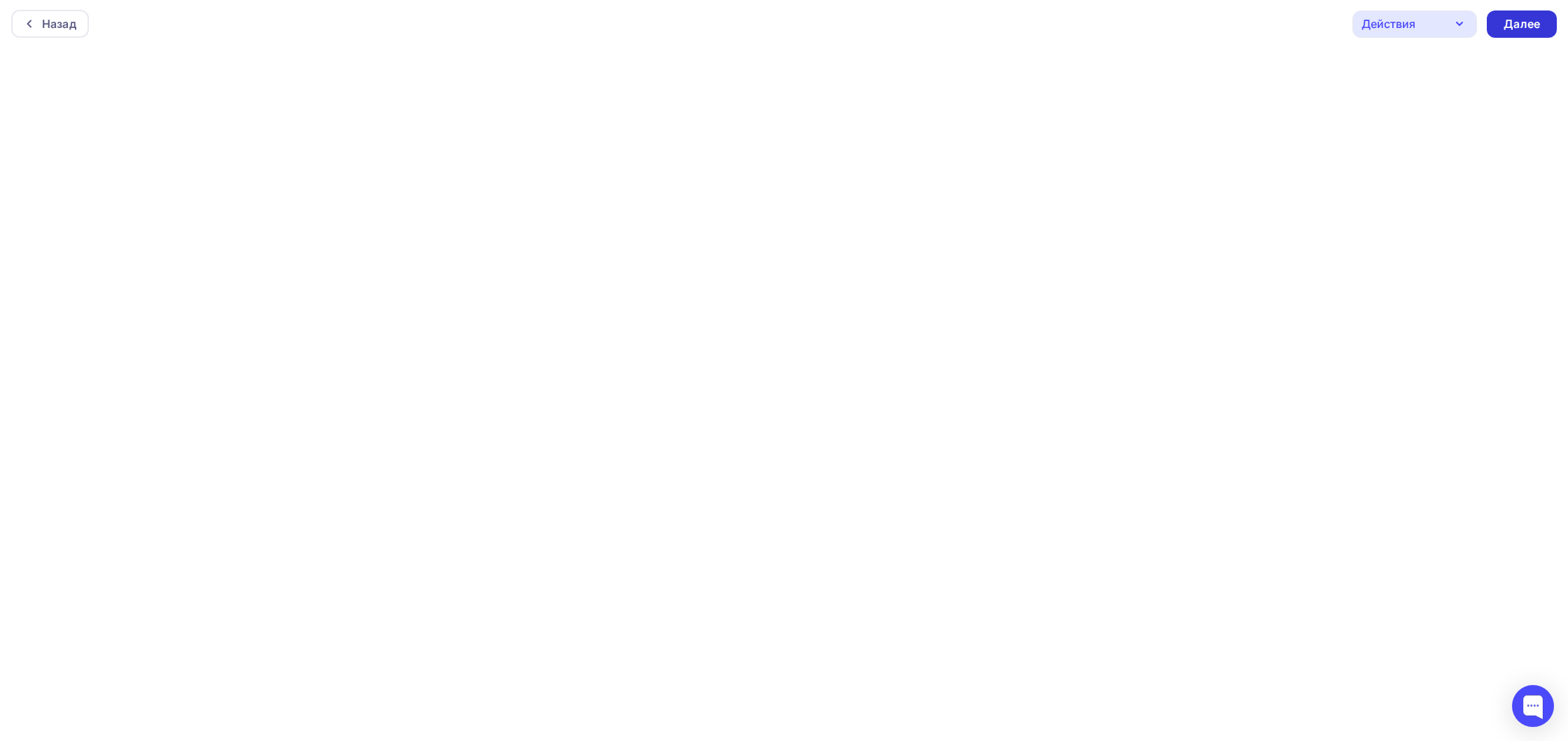
click at [1502, 27] on div "Далее" at bounding box center [1521, 24] width 70 height 27
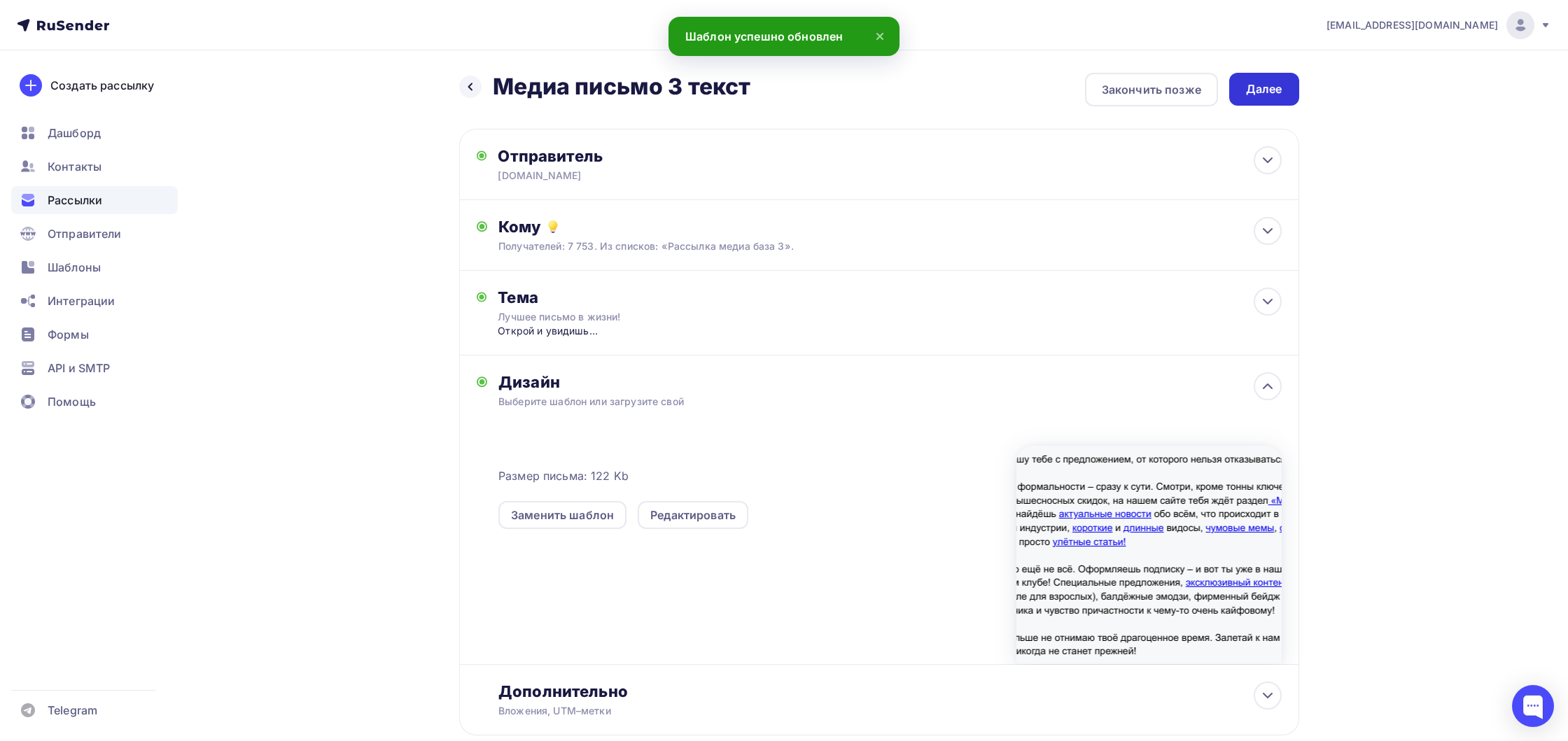
click at [1250, 101] on div "Далее" at bounding box center [1263, 89] width 70 height 33
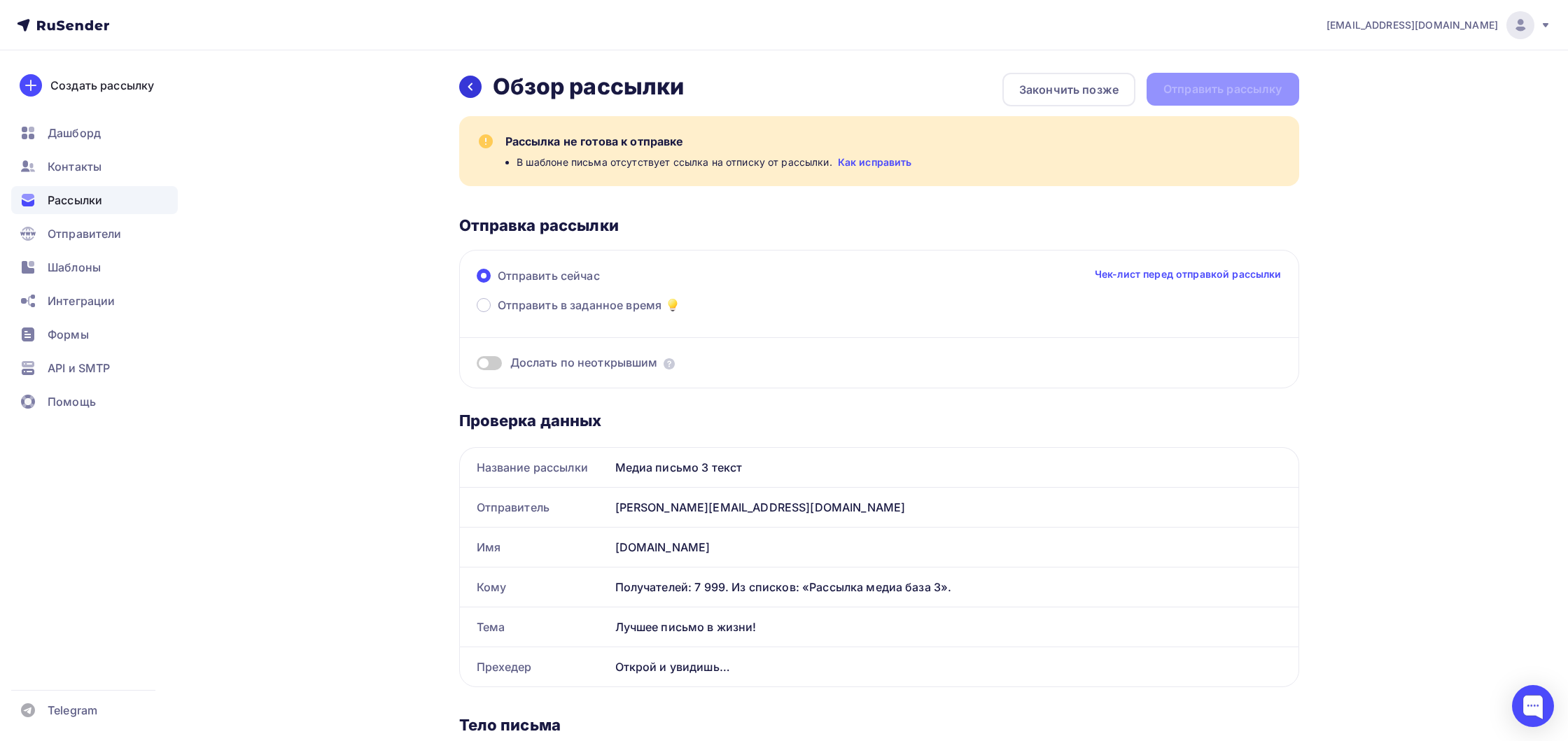
click at [470, 95] on div at bounding box center [470, 87] width 22 height 22
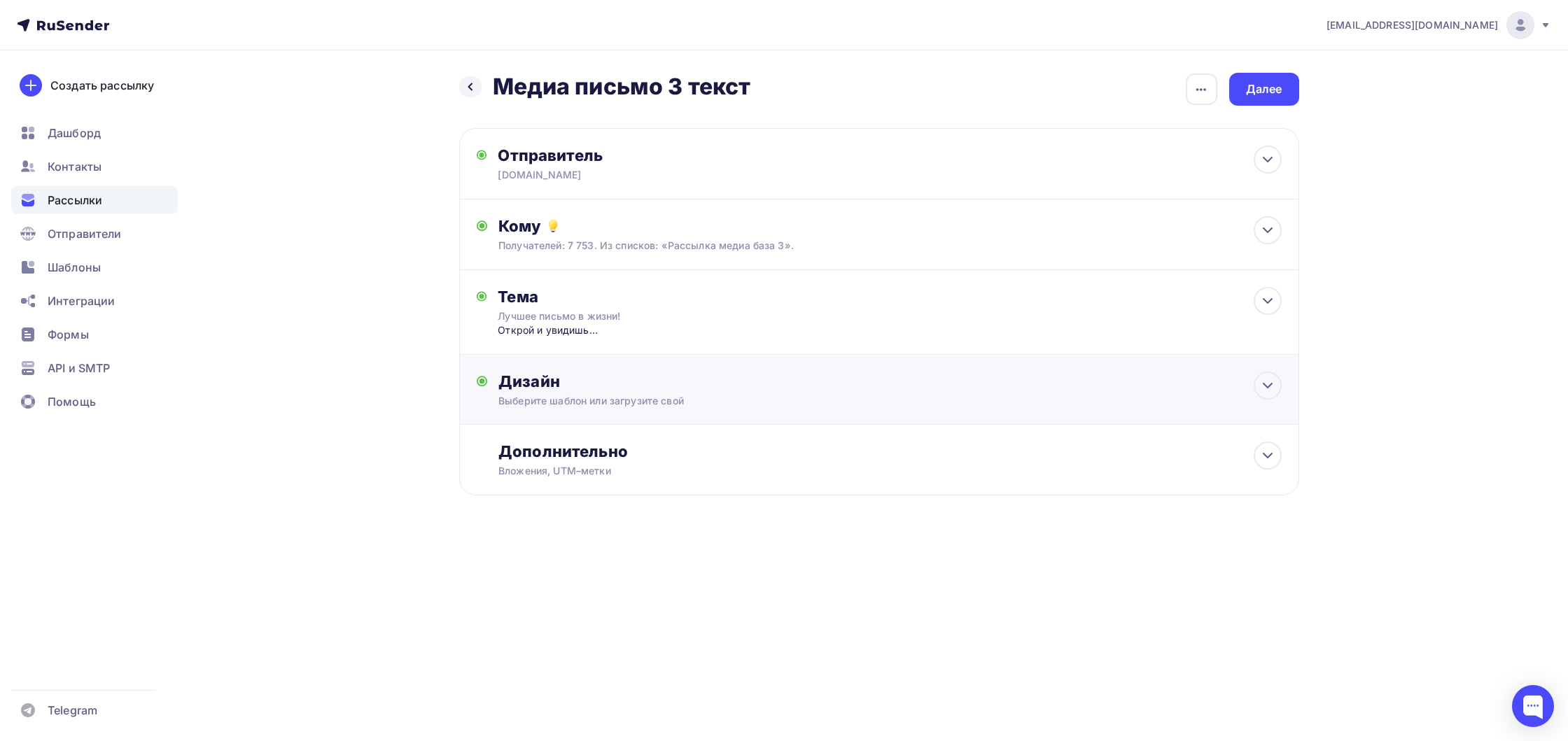
click at [628, 392] on div "Дизайн Выберите шаблон или загрузите свой Размер письма: 122 Kb Заменить шаблон…" at bounding box center [890, 389] width 783 height 37
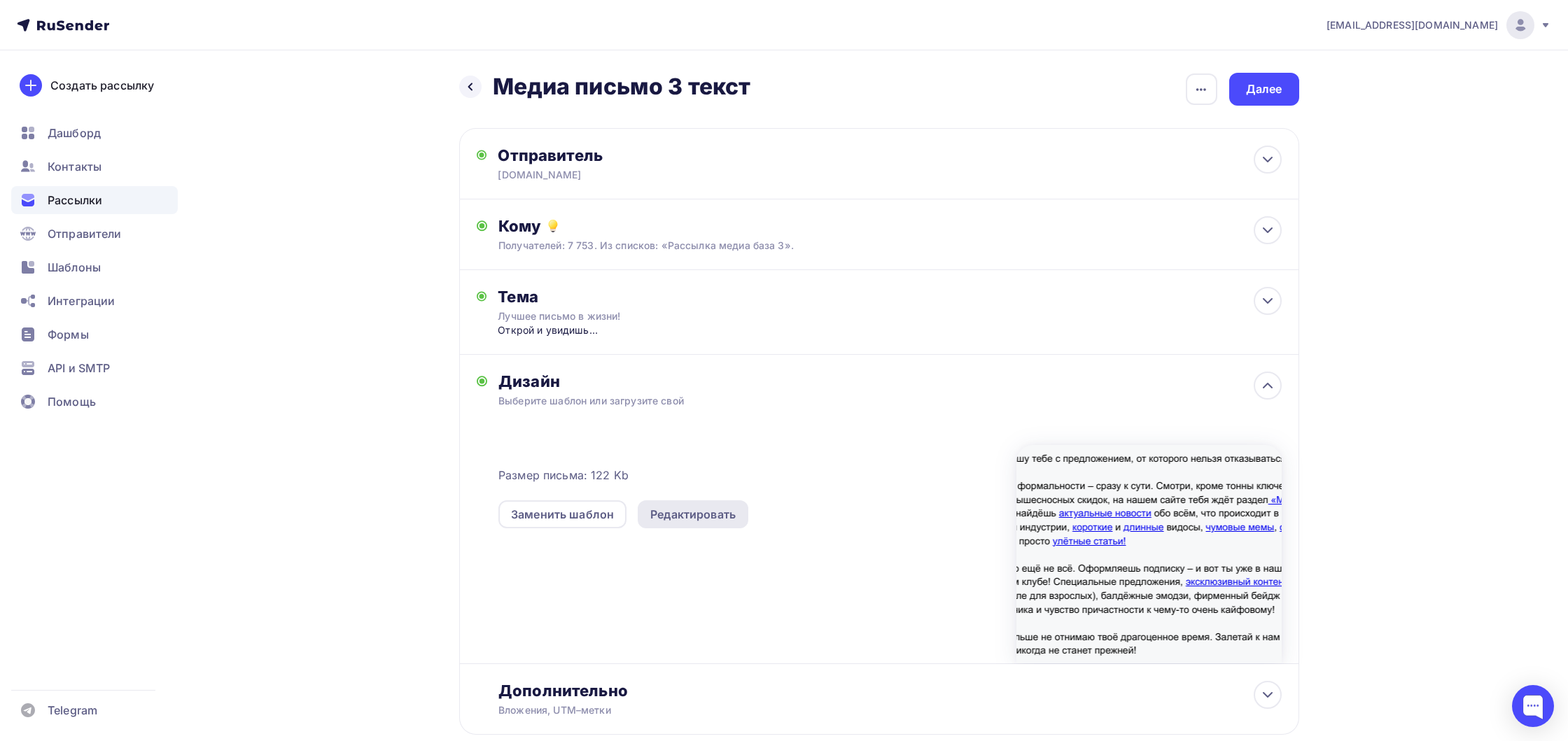
click at [650, 513] on div "Редактировать" at bounding box center [693, 514] width 85 height 16
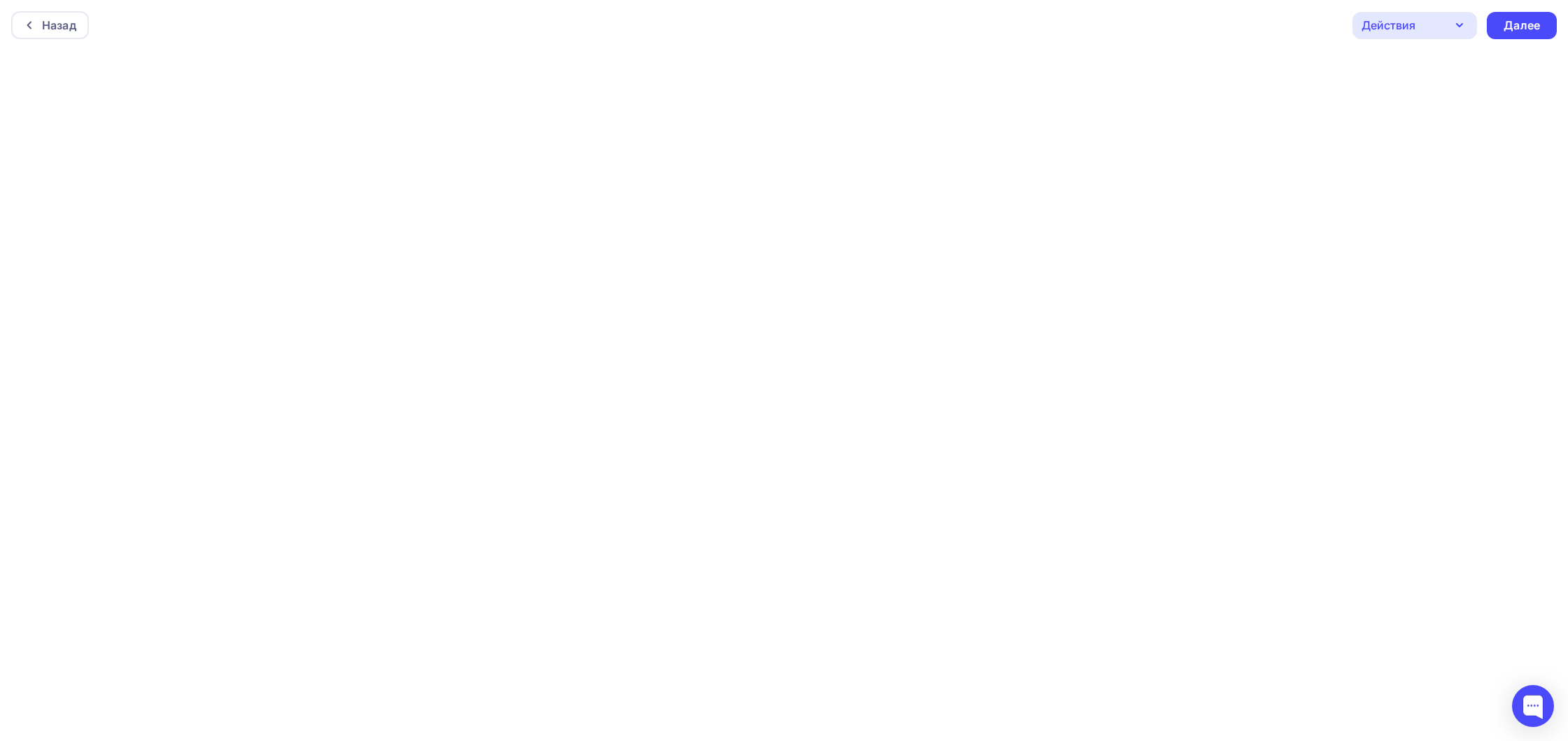
scroll to position [4, 0]
click at [1533, 731] on div at bounding box center [1533, 706] width 59 height 59
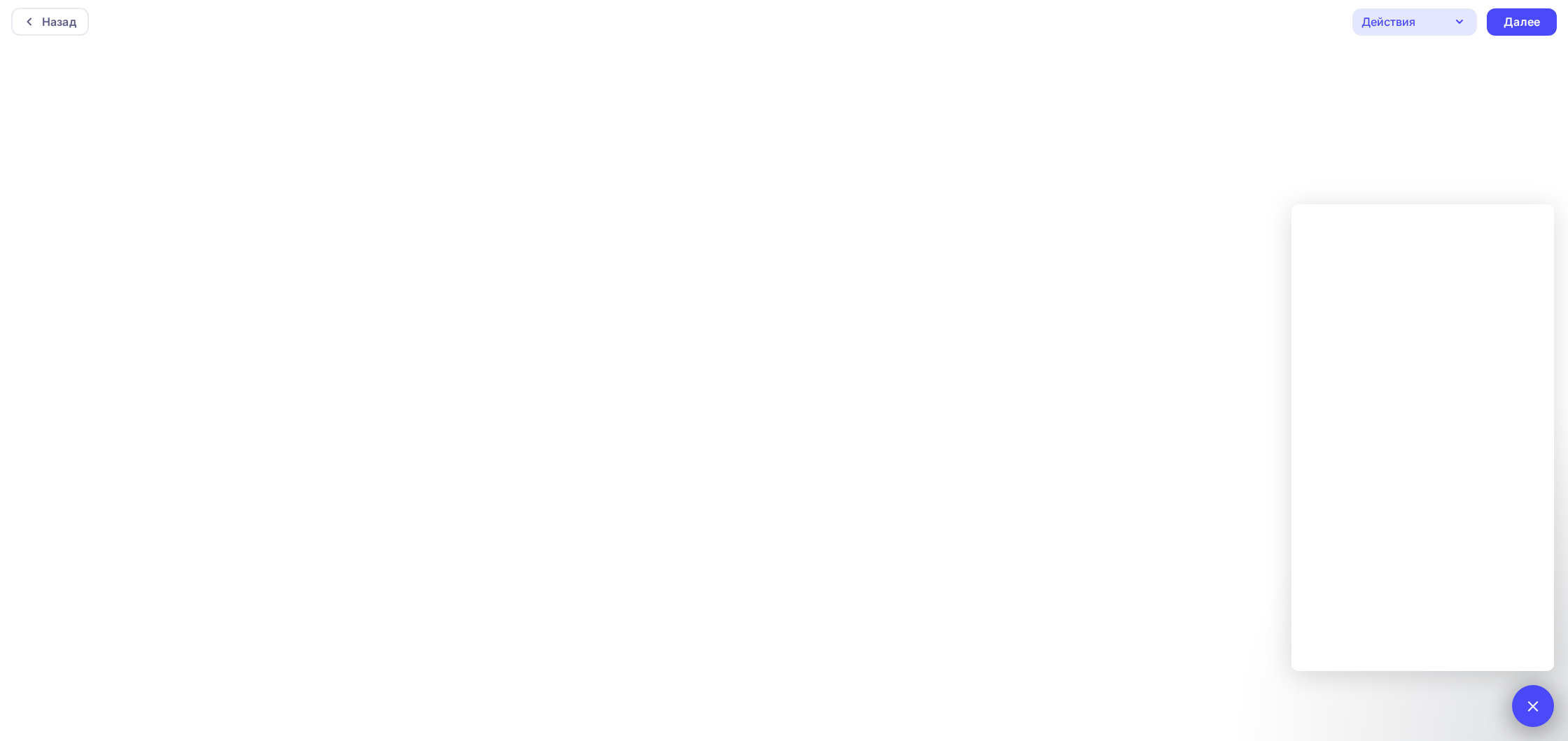
click at [1528, 707] on div at bounding box center [1532, 705] width 19 height 19
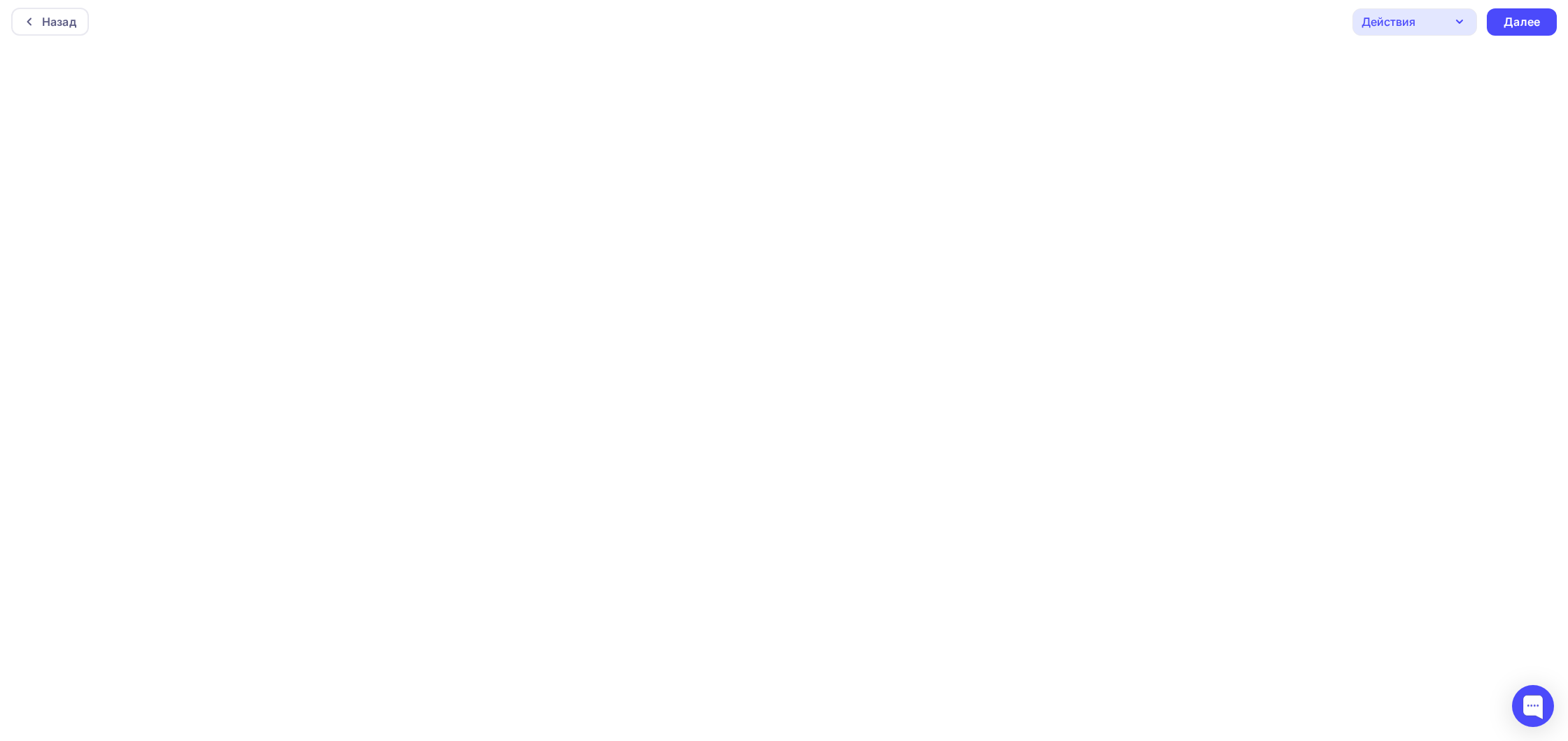
click at [1453, 27] on icon "button" at bounding box center [1459, 22] width 16 height 16
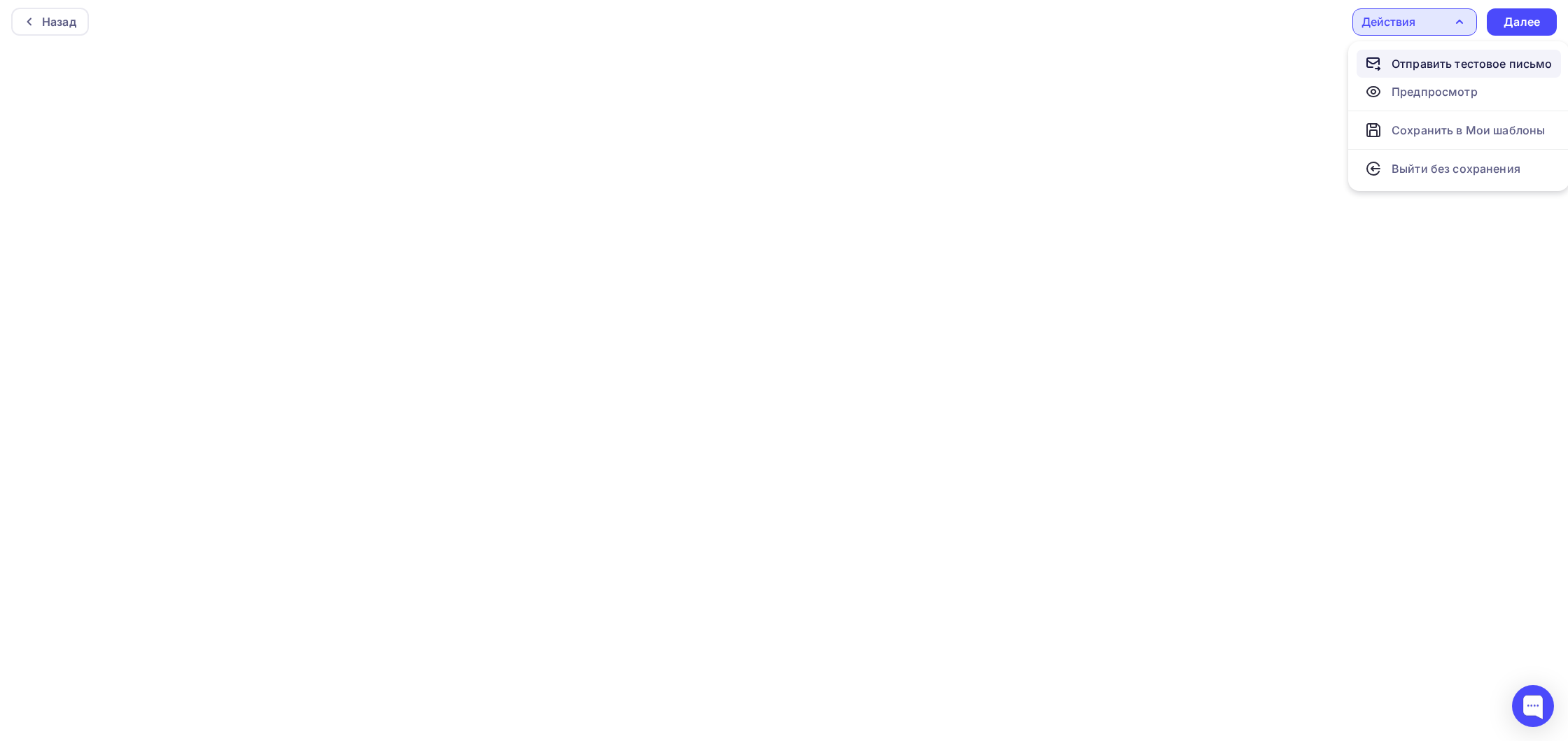
click at [1431, 69] on div "Отправить тестовое письмо" at bounding box center [1471, 64] width 161 height 16
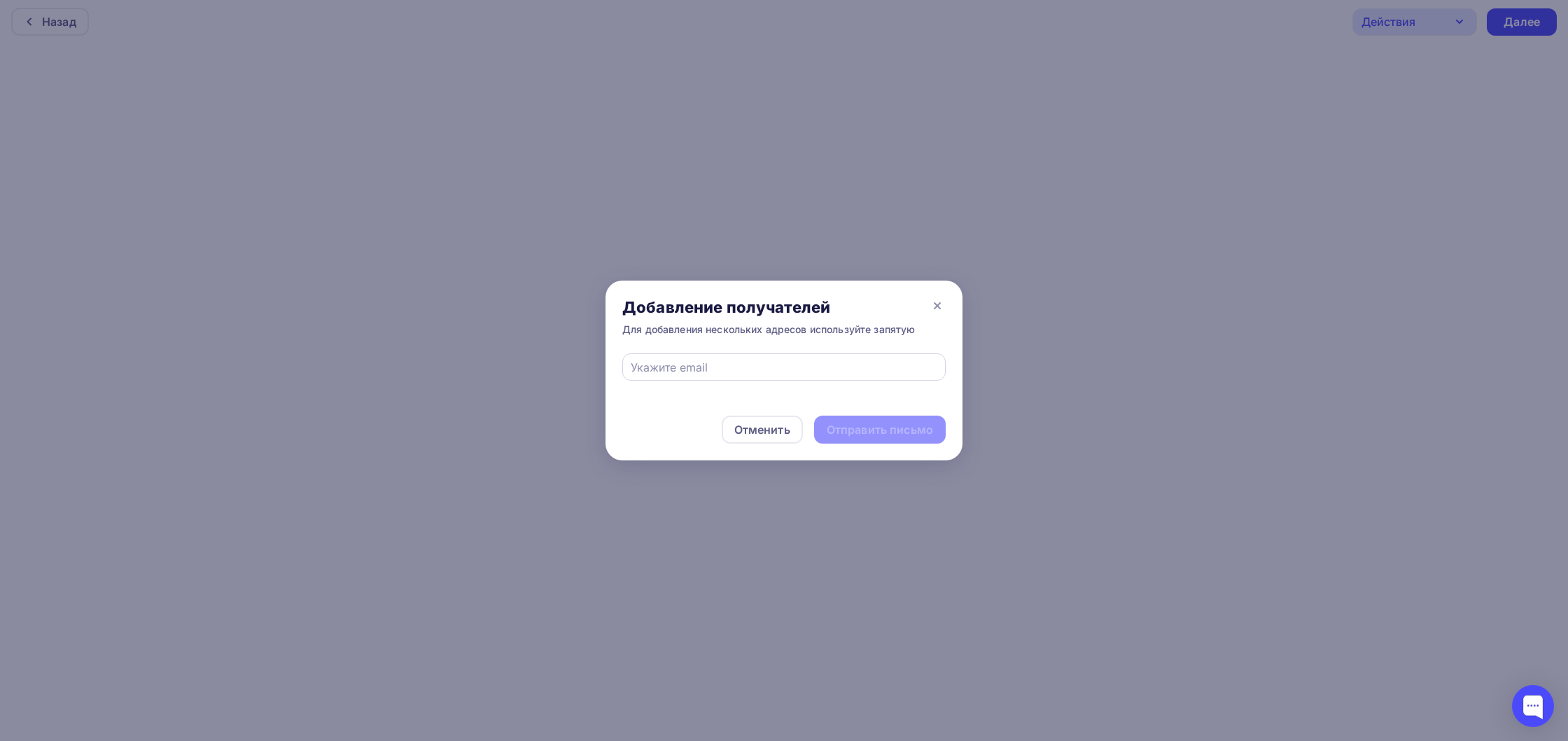
click at [791, 376] on div at bounding box center [784, 367] width 323 height 27
click at [753, 367] on input "text" at bounding box center [784, 367] width 307 height 16
type input "sonin@igm.gg"
click at [843, 433] on div "Отправить письмо" at bounding box center [880, 430] width 106 height 16
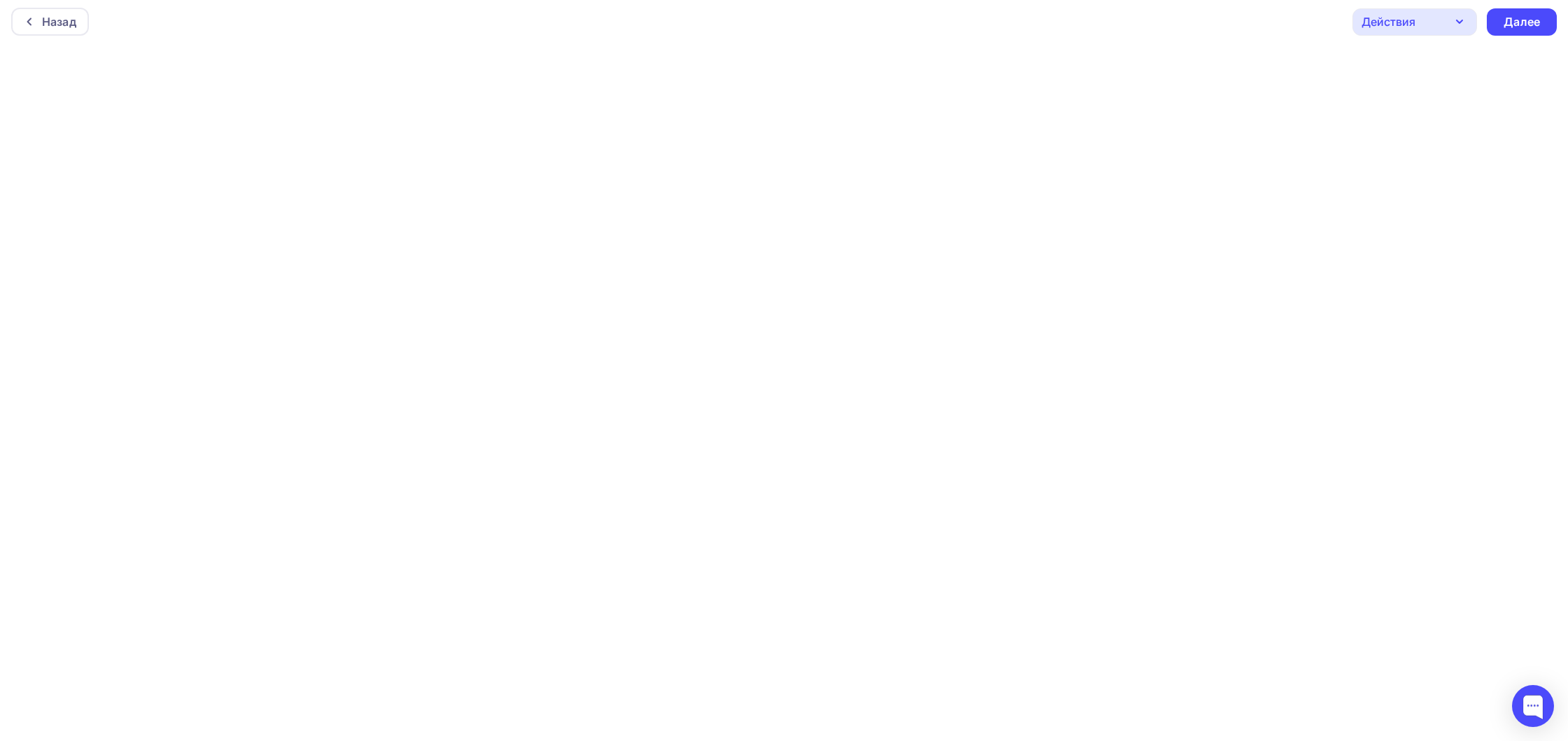
click at [1426, 34] on div "Действия" at bounding box center [1414, 22] width 124 height 27
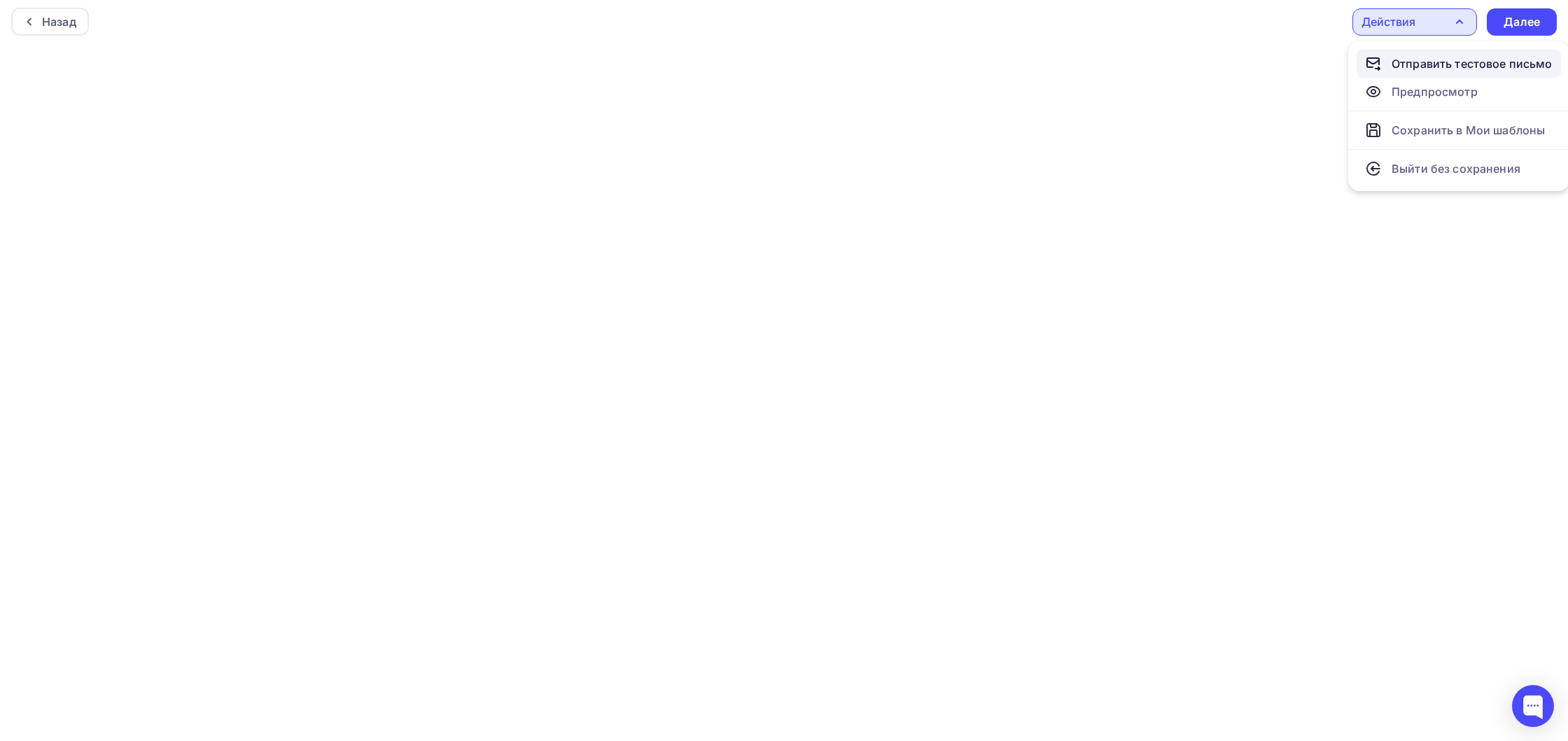
click at [1414, 59] on div "Отправить тестовое письмо" at bounding box center [1471, 64] width 161 height 16
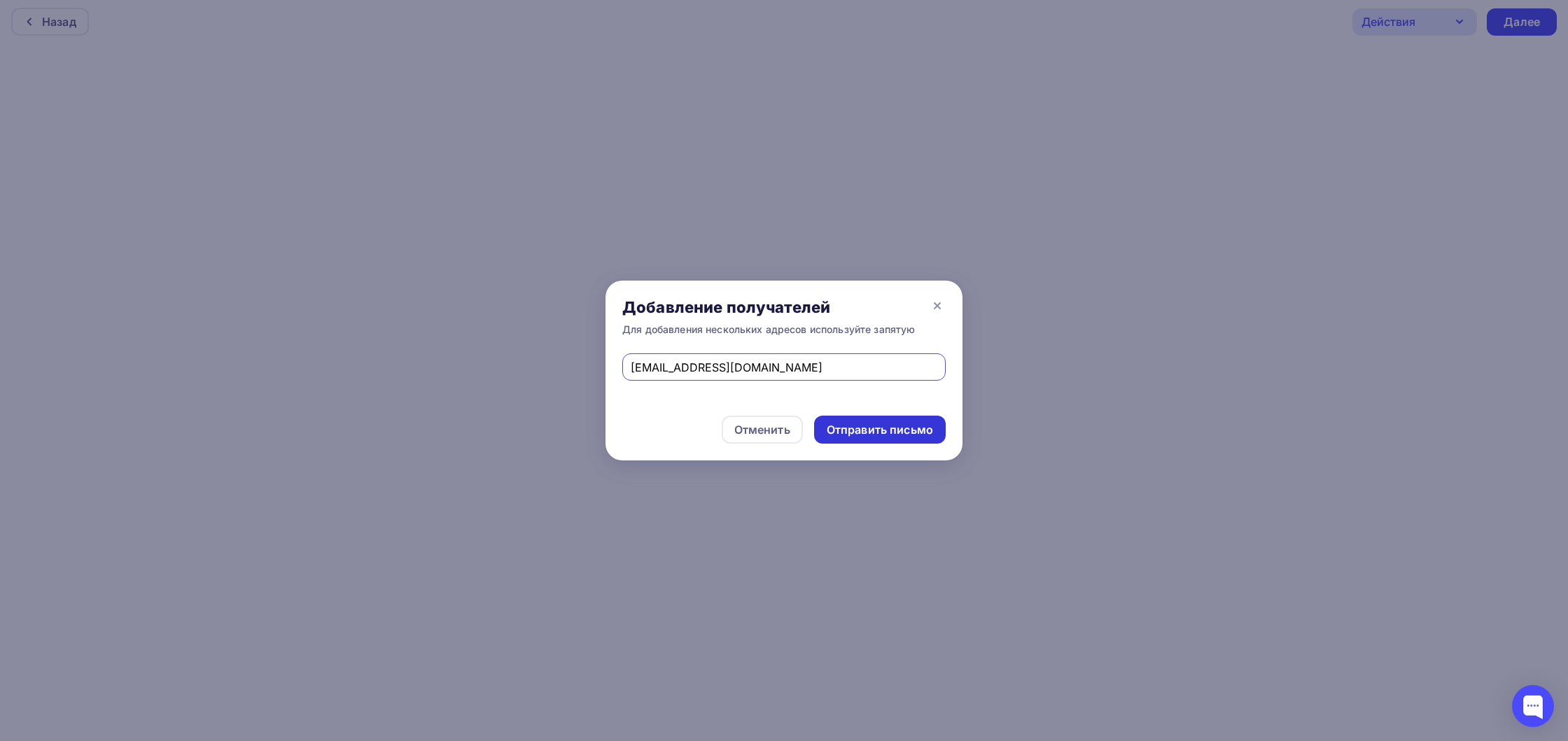
click at [861, 427] on div "Отправить письмо" at bounding box center [880, 430] width 106 height 16
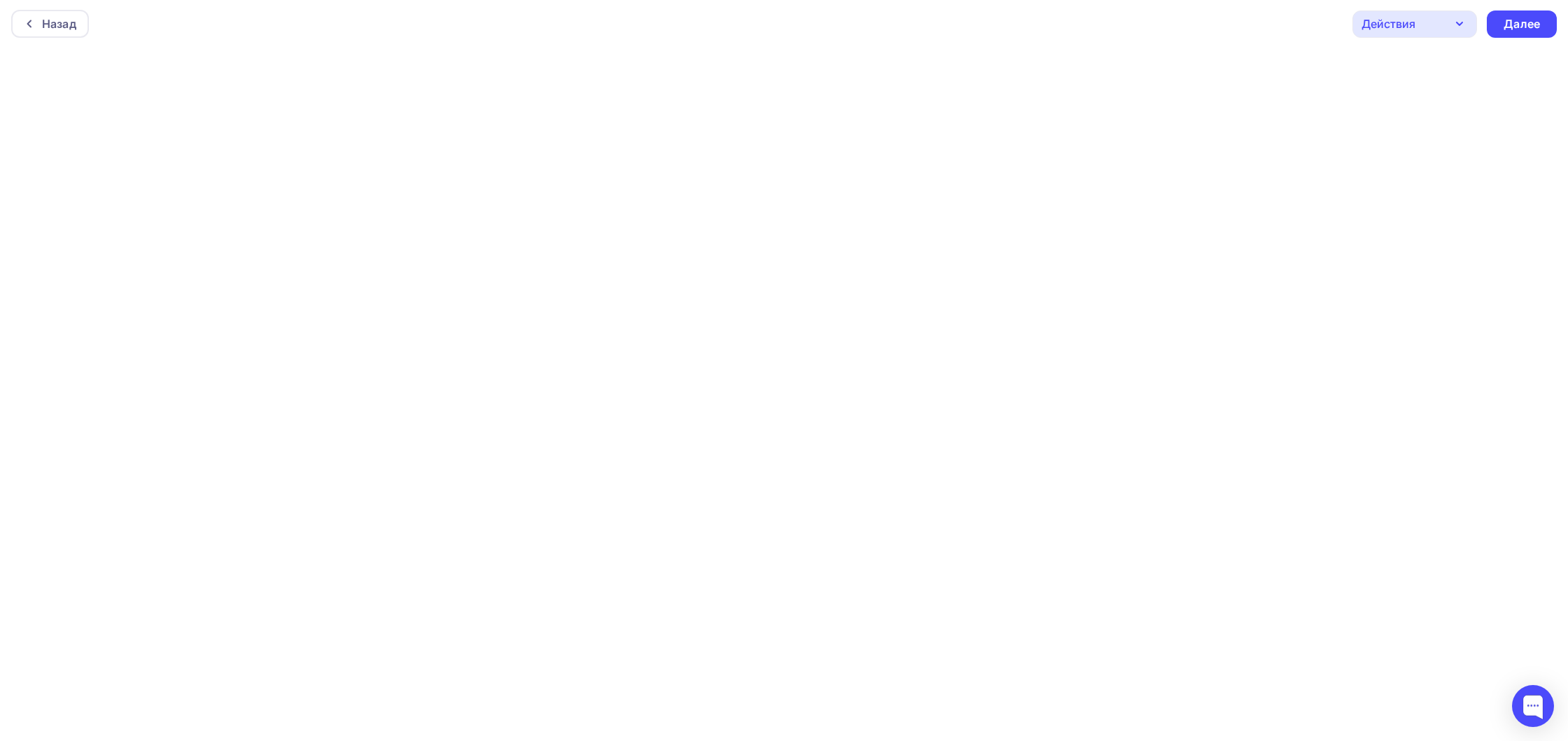
scroll to position [0, 0]
click at [1448, 14] on div "Действия" at bounding box center [1414, 25] width 124 height 27
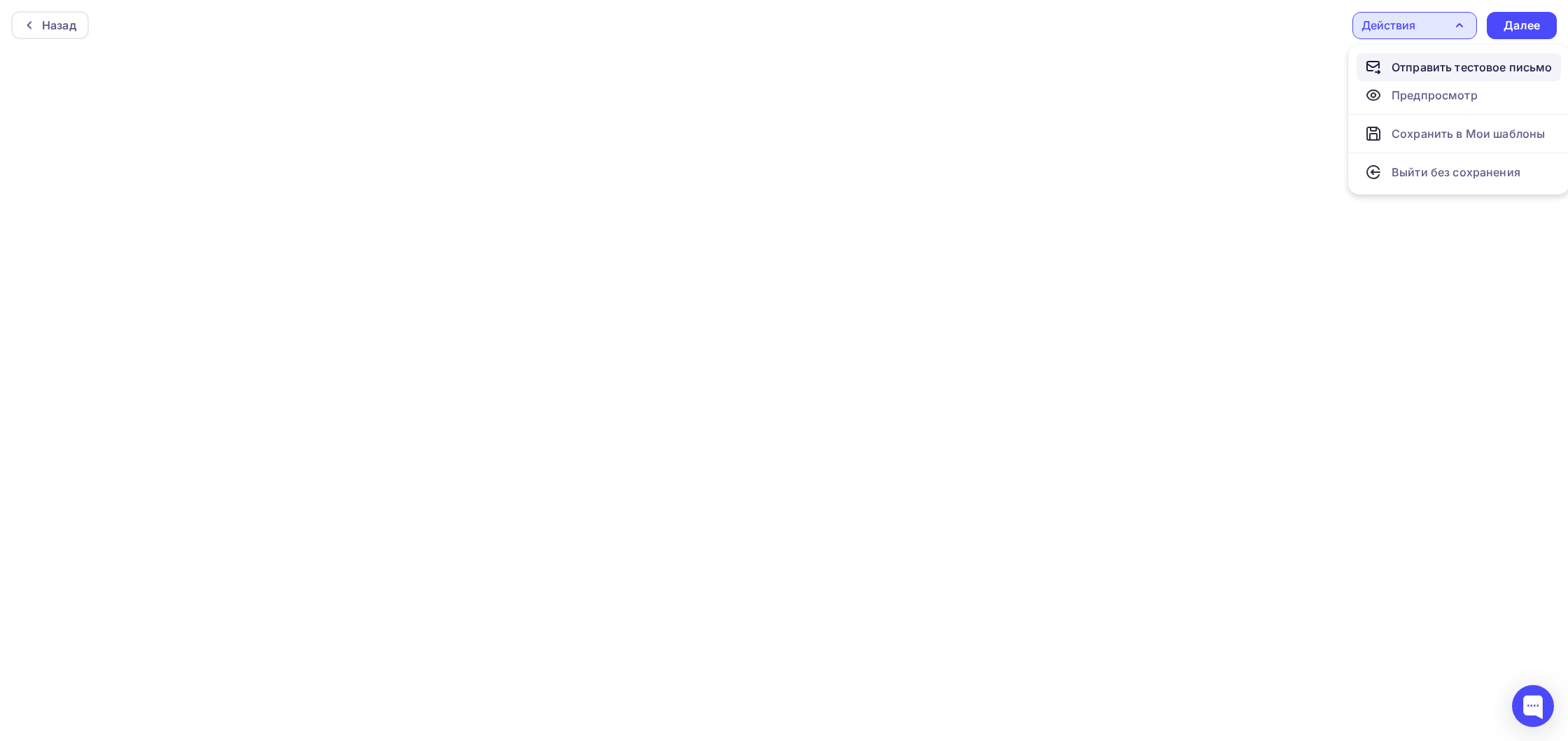
click at [1426, 62] on div "Отправить тестовое письмо" at bounding box center [1471, 67] width 161 height 16
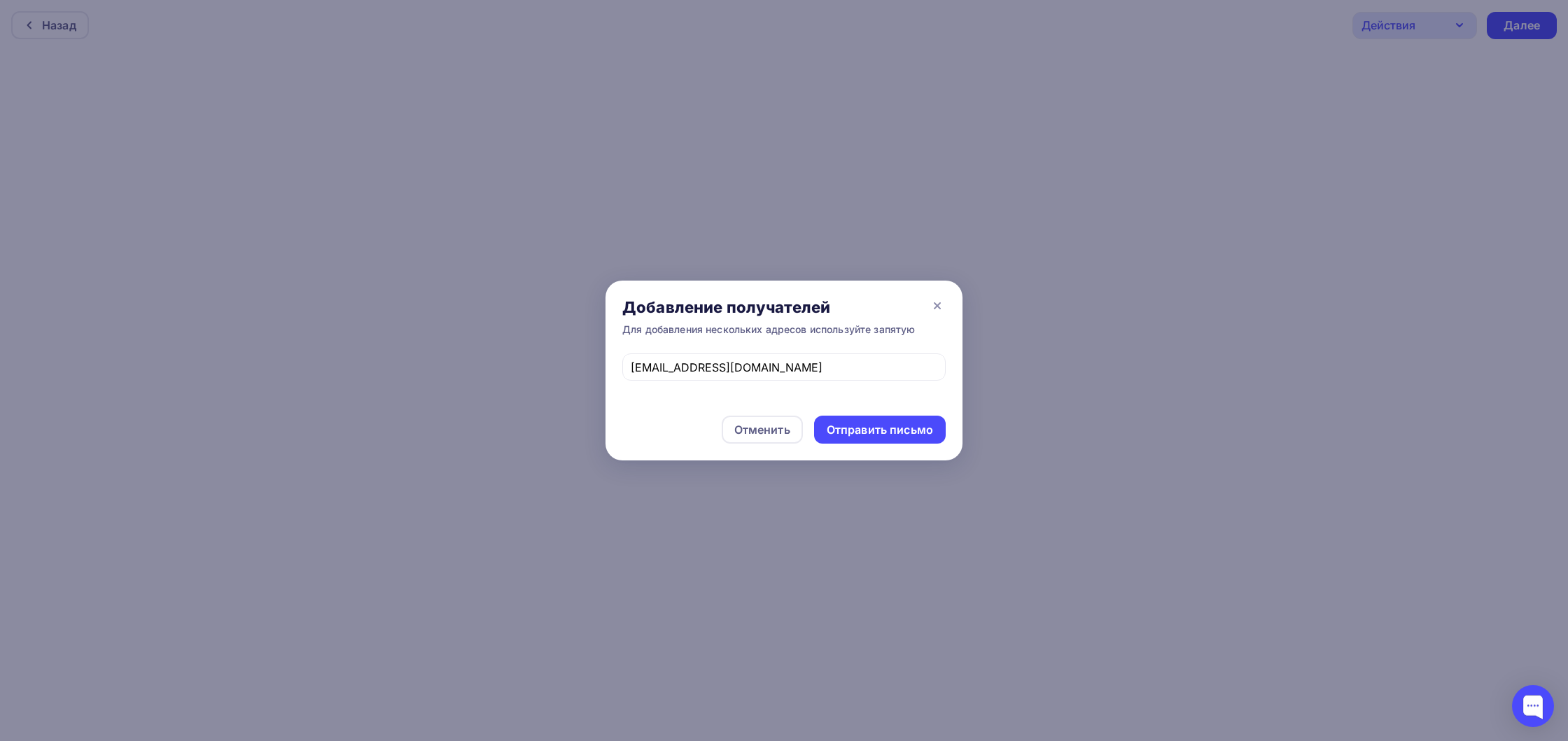
drag, startPoint x: 832, startPoint y: 425, endPoint x: 1074, endPoint y: 254, distance: 296.3
click at [832, 425] on div "Отправить письмо" at bounding box center [880, 430] width 106 height 16
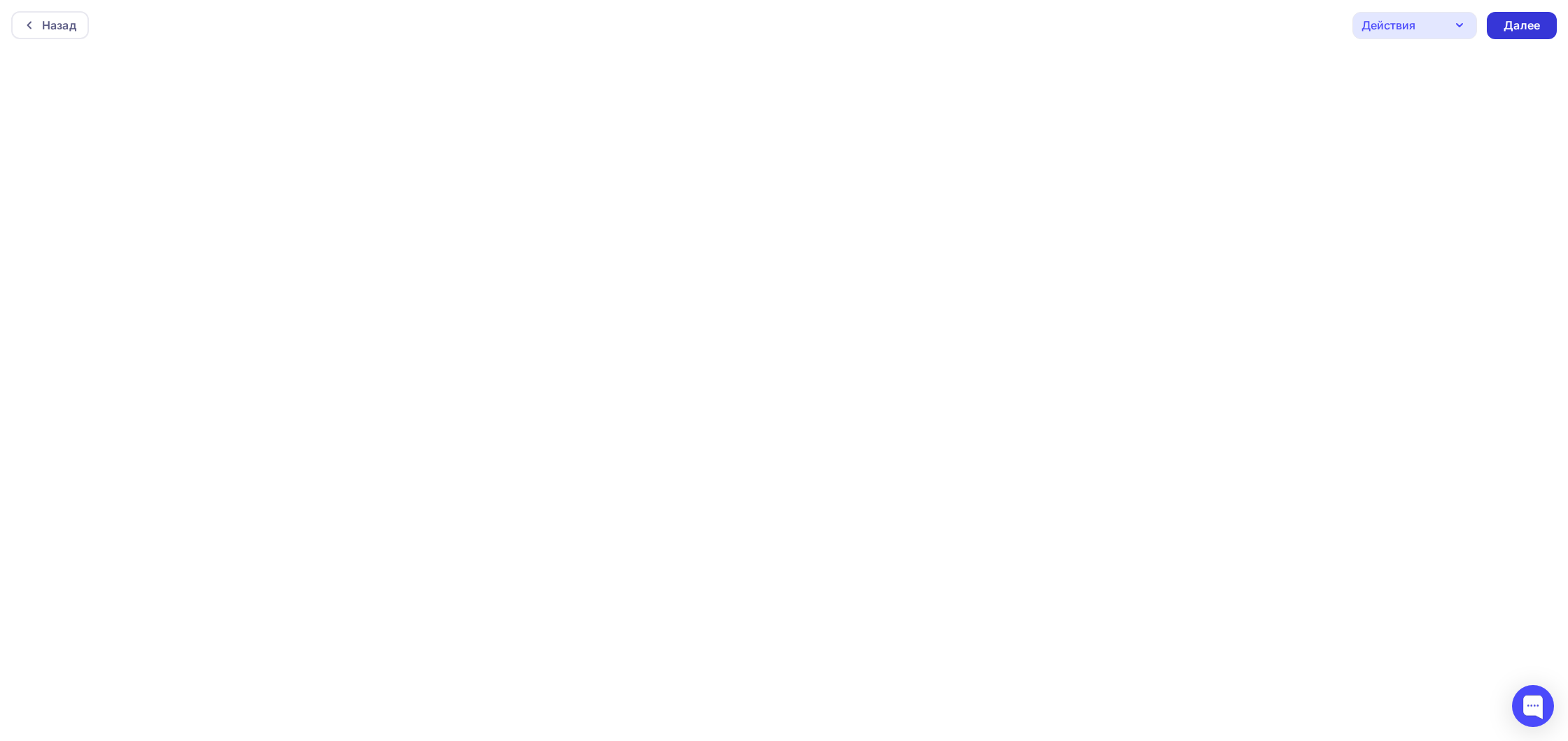
click at [1506, 28] on div "Далее" at bounding box center [1522, 25] width 37 height 16
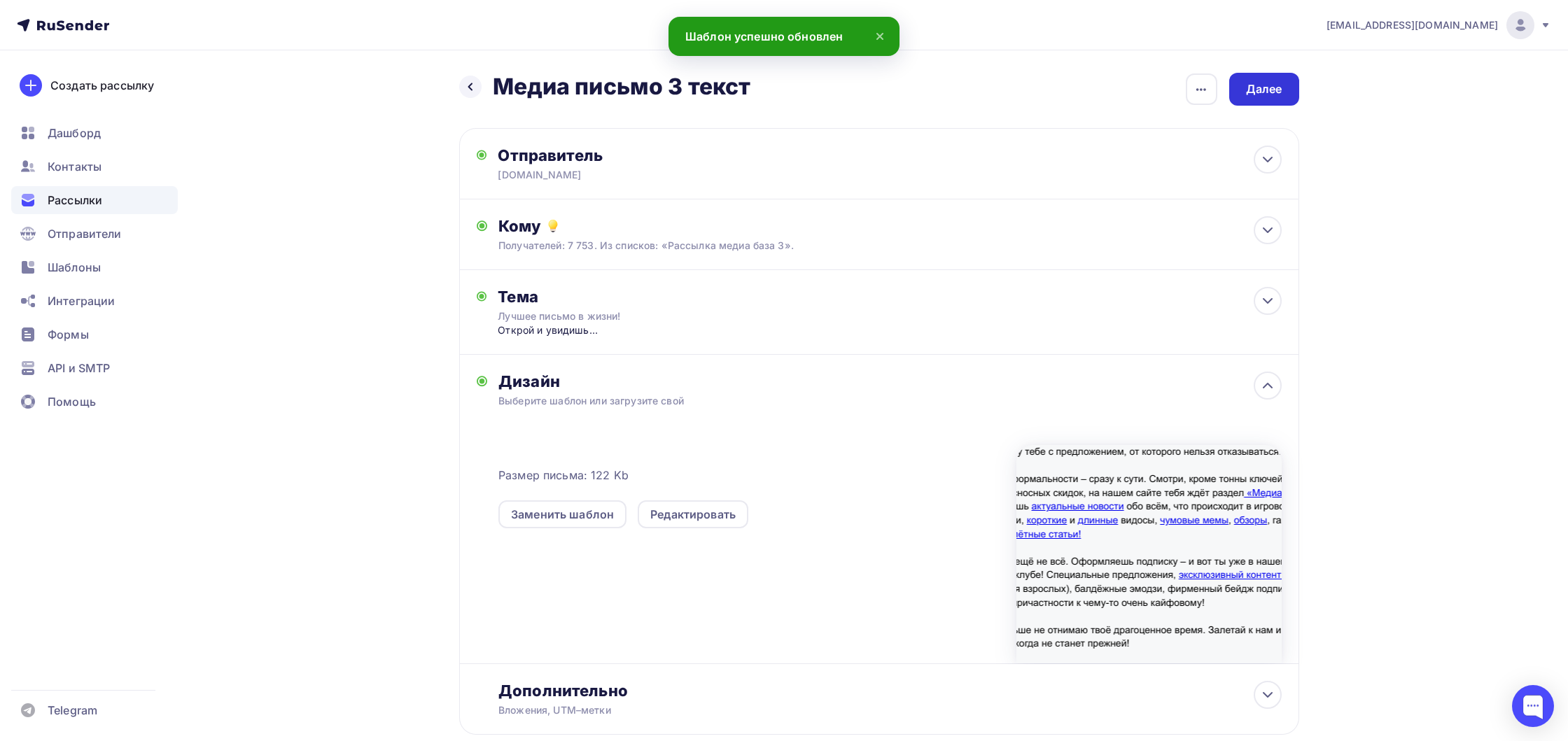
click at [1253, 99] on div "Далее" at bounding box center [1263, 89] width 70 height 33
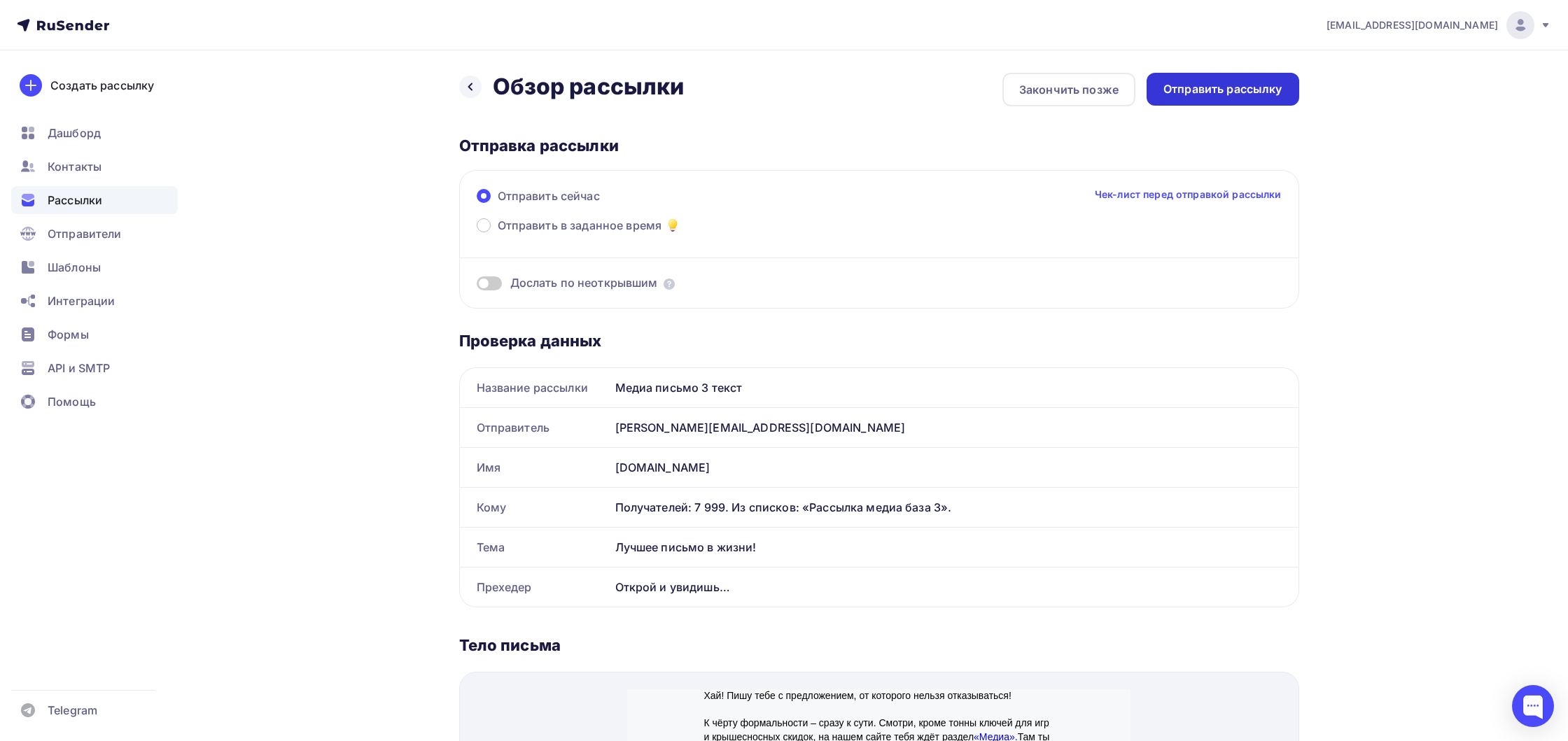
click at [1170, 91] on div "Отправить рассылку" at bounding box center [1222, 88] width 119 height 16
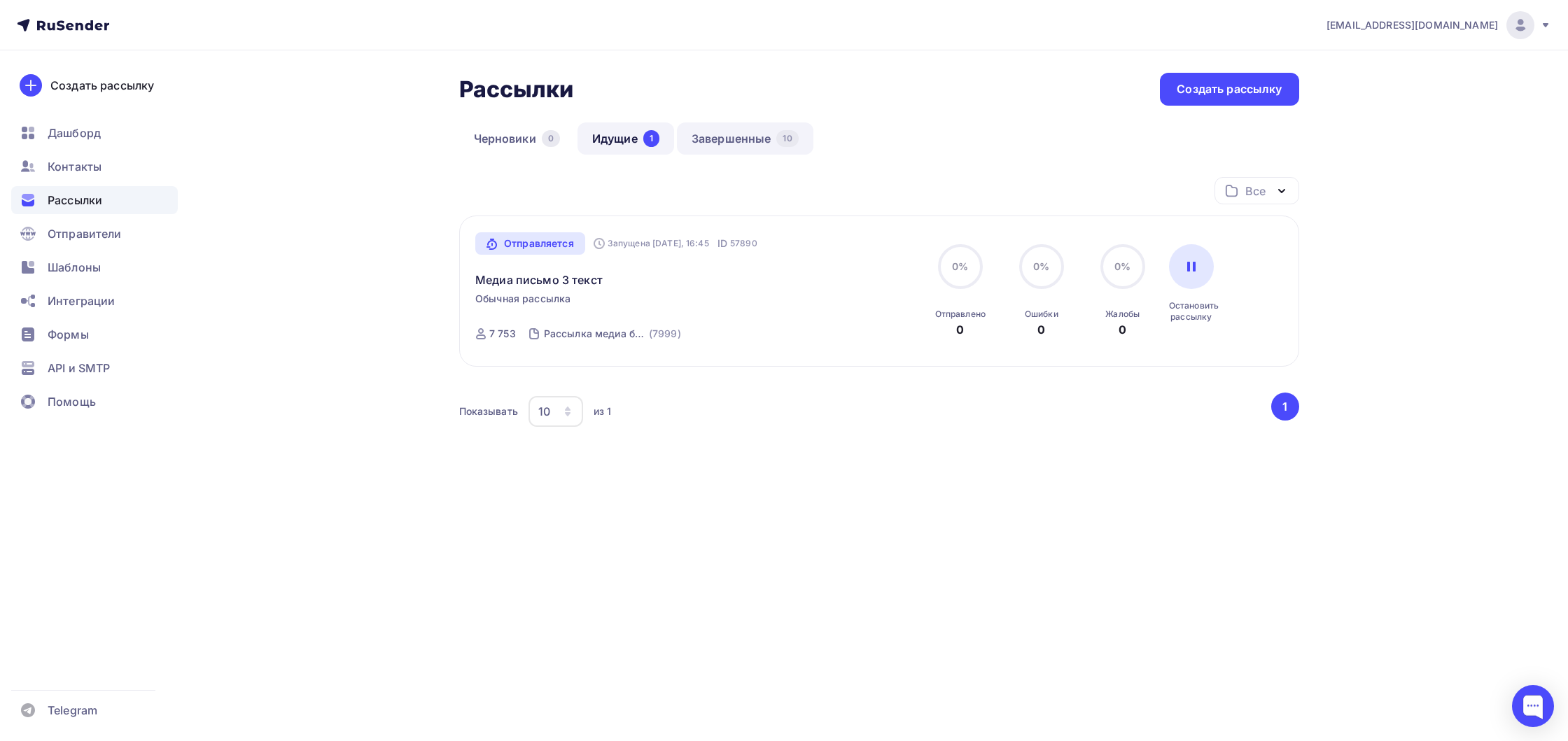
click at [731, 139] on link "Завершенные 10" at bounding box center [745, 138] width 136 height 32
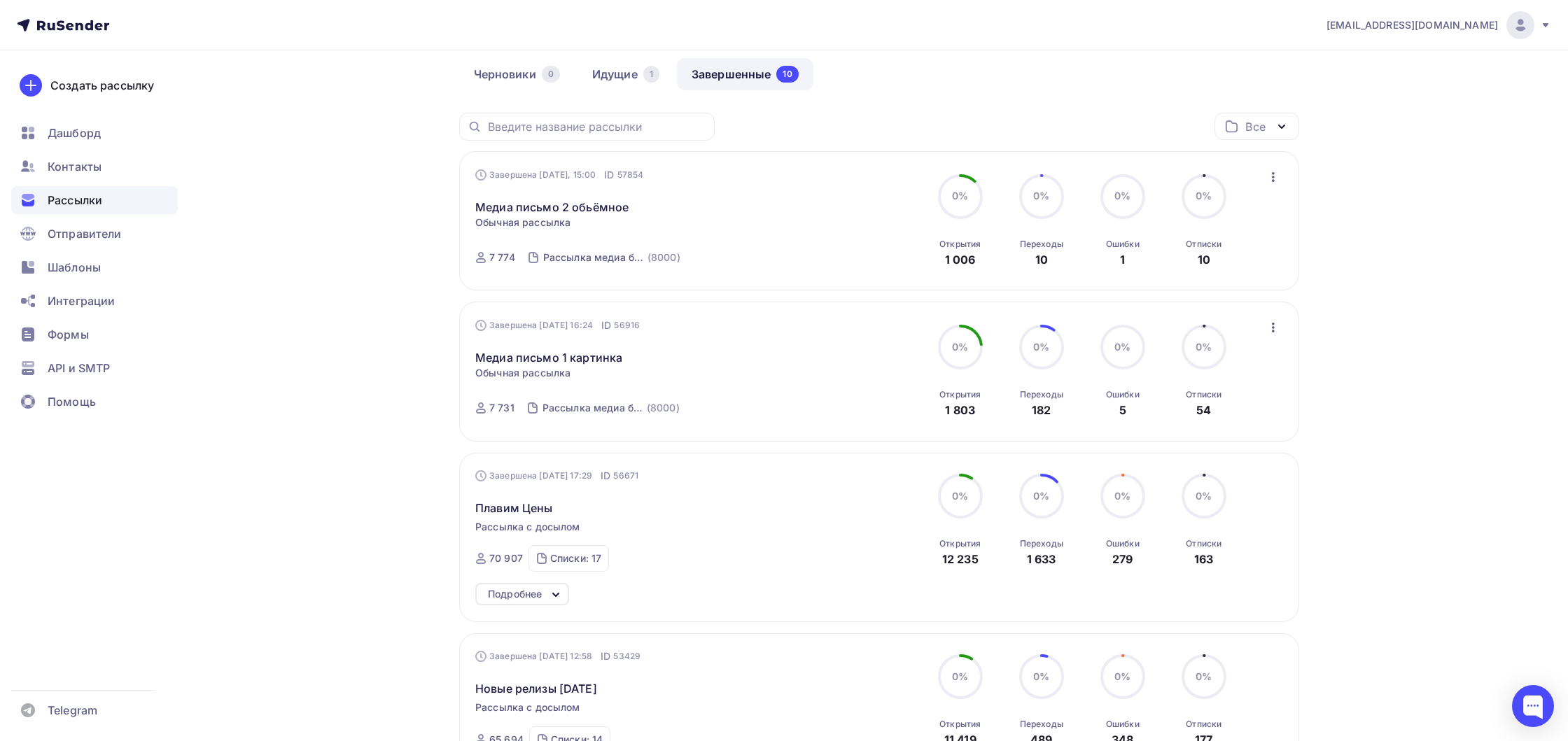
scroll to position [67, 0]
click at [622, 80] on link "Идущие 1" at bounding box center [625, 72] width 97 height 32
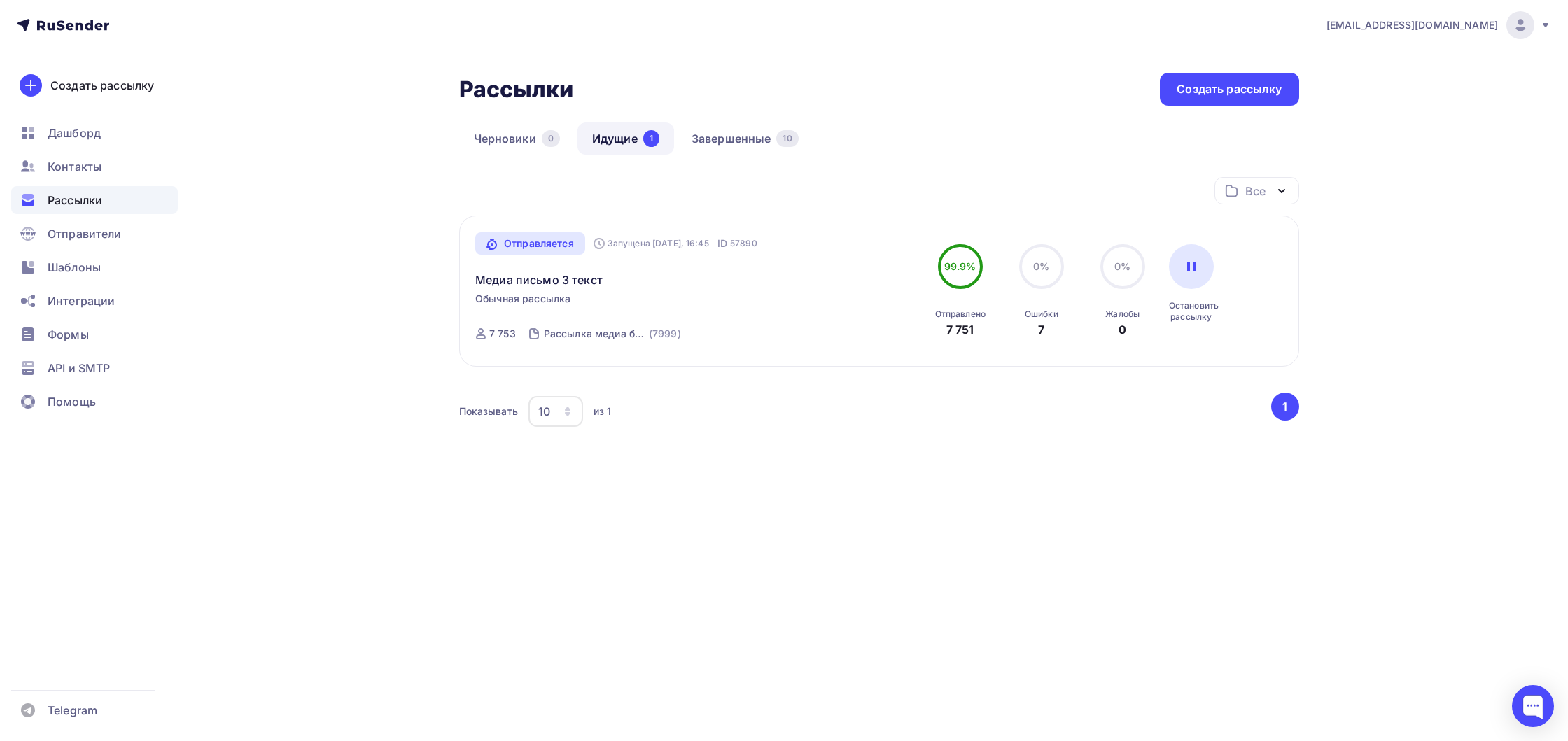
click at [94, 195] on span "Рассылки" at bounding box center [75, 200] width 55 height 16
